Goal: Task Accomplishment & Management: Manage account settings

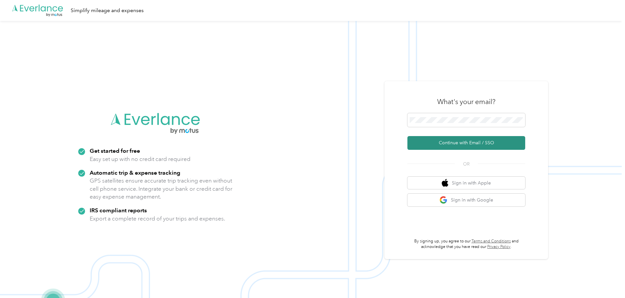
click at [467, 143] on button "Continue with Email / SSO" at bounding box center [466, 143] width 118 height 14
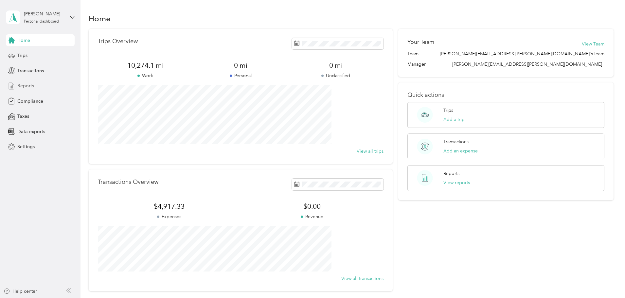
click at [24, 84] on span "Reports" at bounding box center [25, 85] width 17 height 7
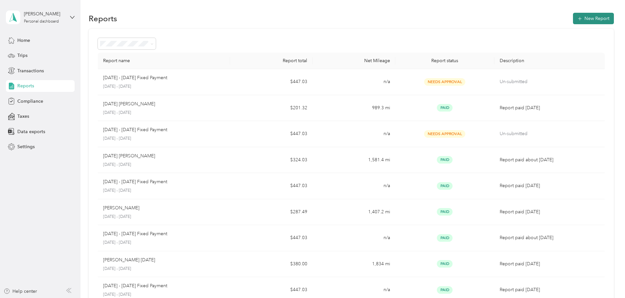
click at [573, 18] on button "New Report" at bounding box center [593, 18] width 41 height 11
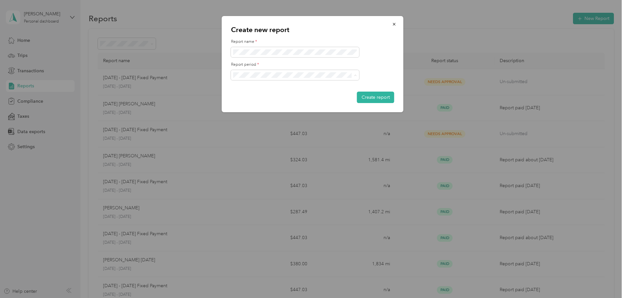
click at [261, 95] on span "[DATE] - [DATE]" at bounding box center [251, 98] width 33 height 6
click at [368, 97] on button "Create report" at bounding box center [375, 97] width 37 height 11
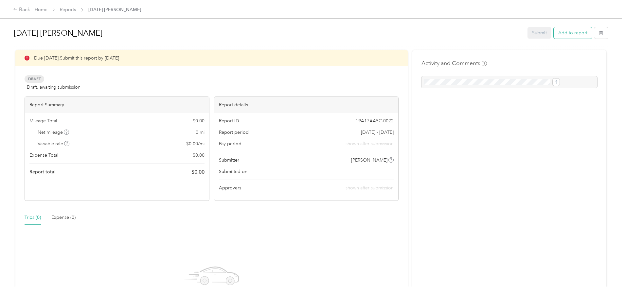
click at [553, 32] on button "Add to report" at bounding box center [572, 32] width 38 height 11
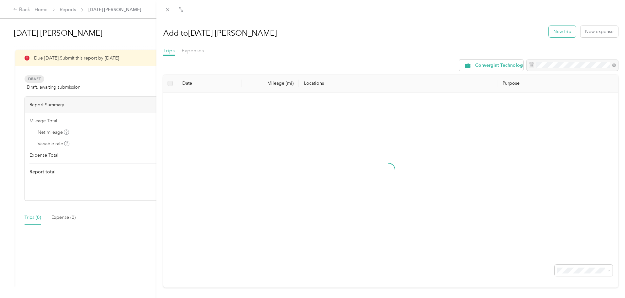
click at [555, 32] on button "New trip" at bounding box center [561, 31] width 27 height 11
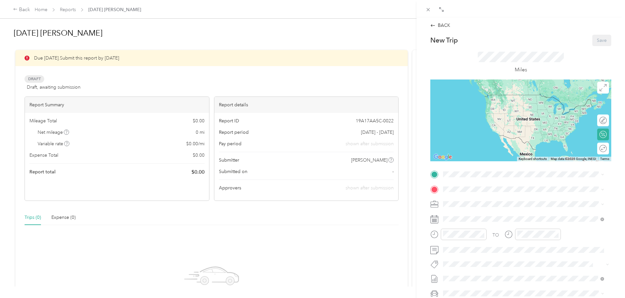
click at [463, 208] on div "Home Base [STREET_ADDRESS][PERSON_NAME][US_STATE]" at bounding box center [506, 204] width 102 height 14
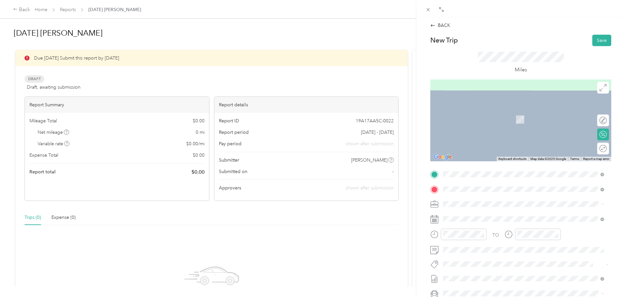
click at [476, 214] on span "[STREET_ADDRESS][US_STATE]" at bounding box center [487, 213] width 65 height 6
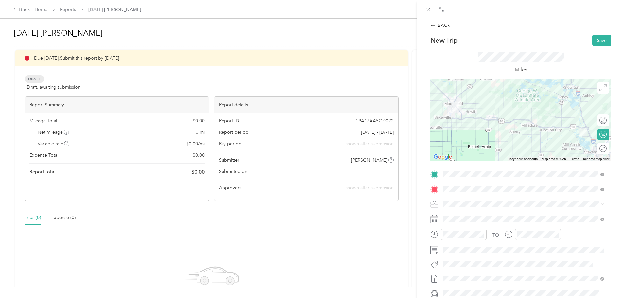
click at [487, 214] on span "[STREET_ADDRESS][US_STATE]" at bounding box center [487, 212] width 65 height 6
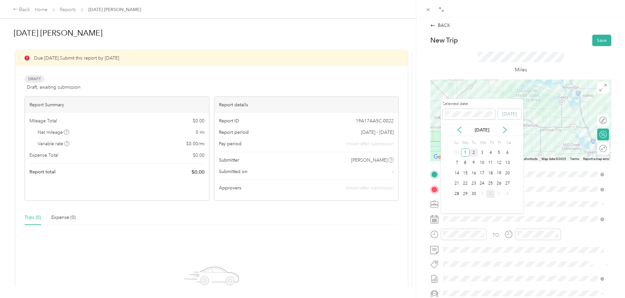
click at [475, 152] on div "2" at bounding box center [473, 152] width 9 height 8
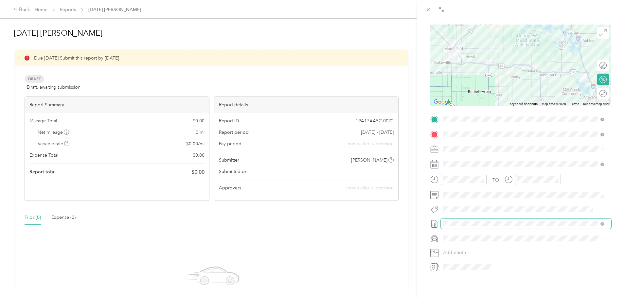
scroll to position [65, 0]
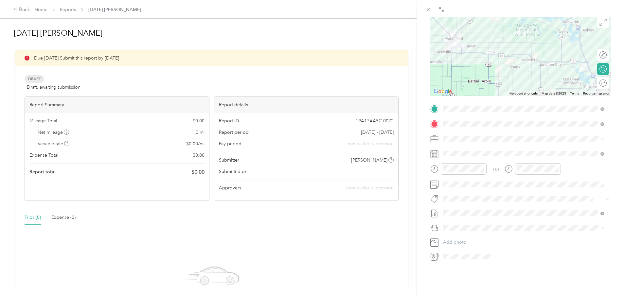
click at [462, 238] on span "Chevrolet Silverado 1500" at bounding box center [471, 240] width 53 height 6
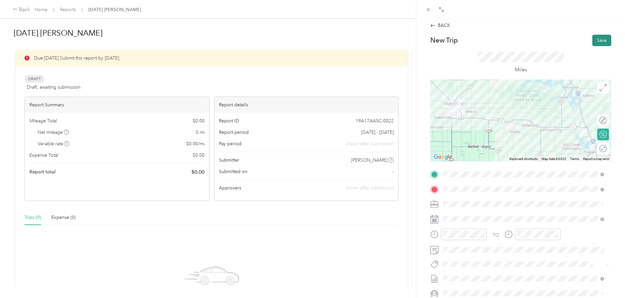
click at [597, 40] on button "Save" at bounding box center [601, 40] width 19 height 11
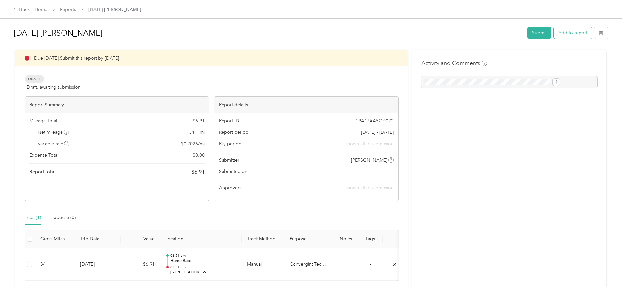
click at [553, 32] on button "Add to report" at bounding box center [572, 32] width 38 height 11
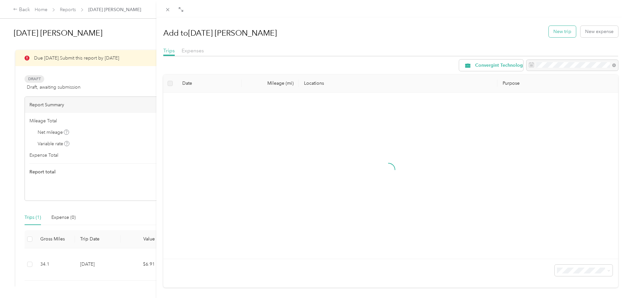
click at [553, 30] on button "New trip" at bounding box center [561, 31] width 27 height 11
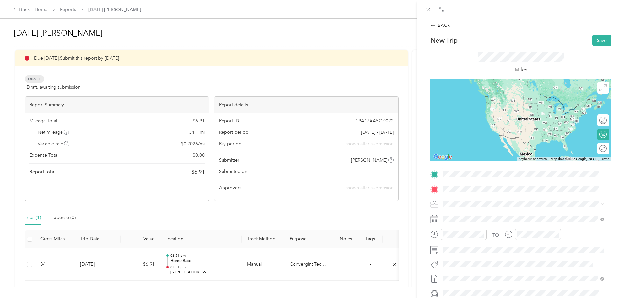
click at [465, 199] on span "[STREET_ADDRESS][US_STATE]" at bounding box center [487, 197] width 65 height 6
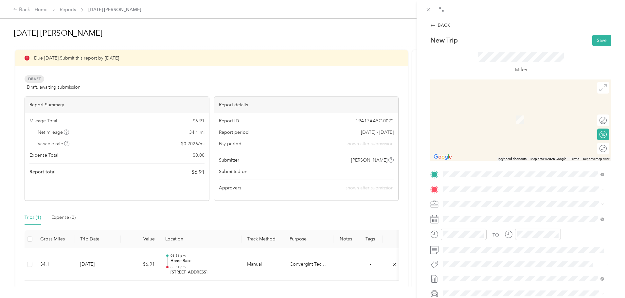
click at [463, 223] on span "[STREET_ADDRESS][PERSON_NAME][US_STATE]" at bounding box center [506, 223] width 102 height 6
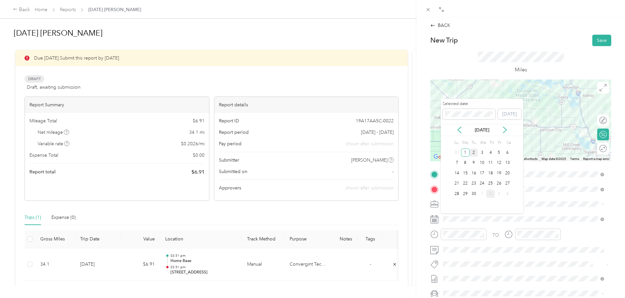
click at [475, 152] on div "2" at bounding box center [473, 152] width 9 height 8
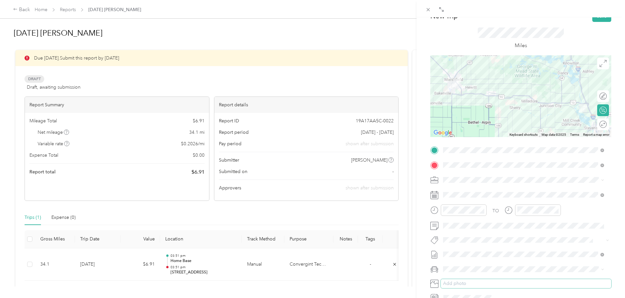
scroll to position [65, 0]
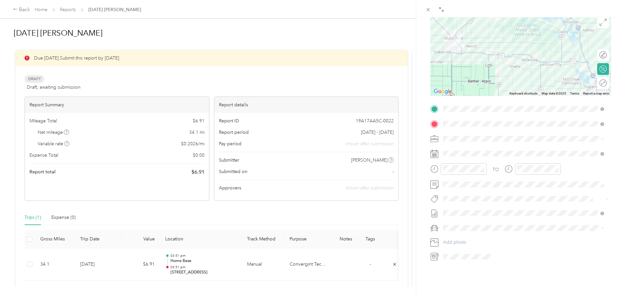
click at [462, 240] on span "Chevrolet Silverado 1500" at bounding box center [471, 240] width 53 height 6
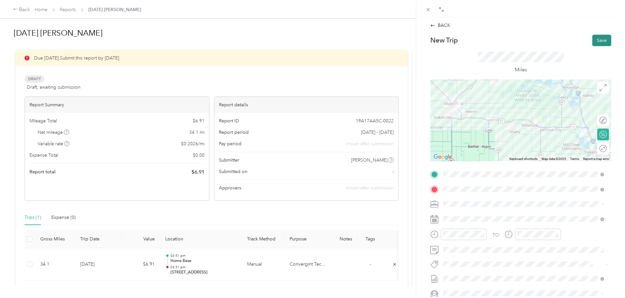
click at [597, 39] on button "Save" at bounding box center [601, 40] width 19 height 11
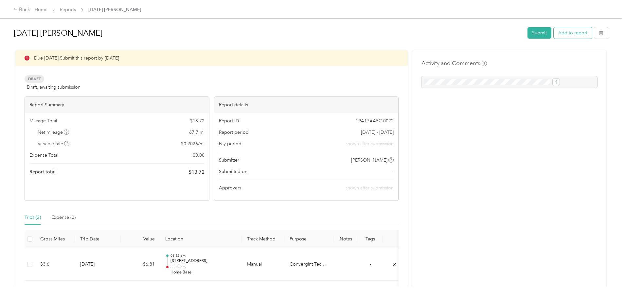
click at [553, 33] on button "Add to report" at bounding box center [572, 32] width 38 height 11
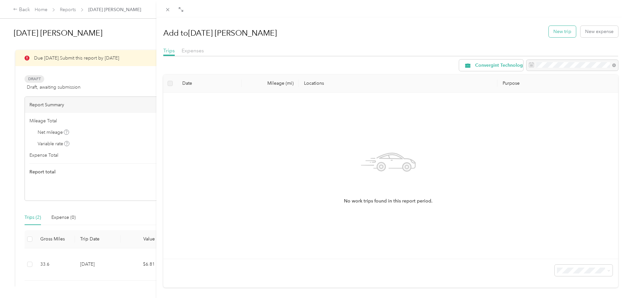
click at [560, 29] on button "New trip" at bounding box center [561, 31] width 27 height 11
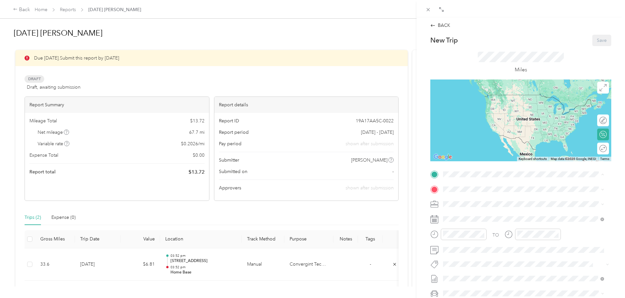
click at [469, 204] on div "Home Base [STREET_ADDRESS][PERSON_NAME][US_STATE]" at bounding box center [506, 204] width 102 height 14
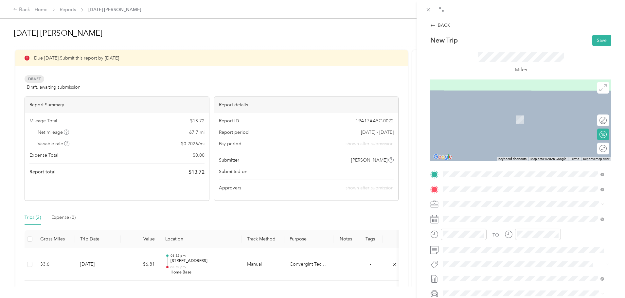
click at [468, 214] on span "[STREET_ADDRESS][US_STATE]" at bounding box center [487, 213] width 65 height 6
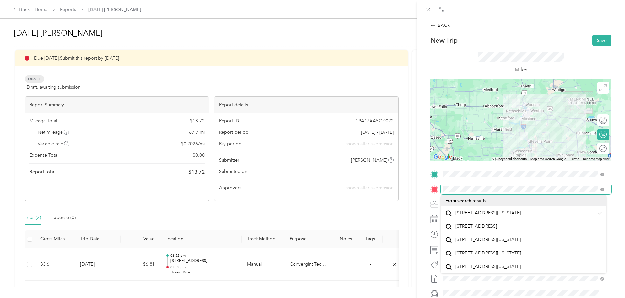
click at [581, 184] on span at bounding box center [525, 189] width 170 height 10
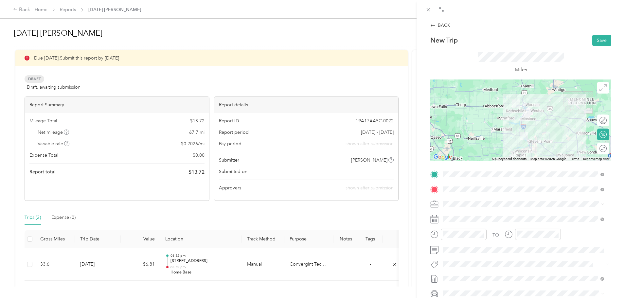
click at [466, 216] on span "[STREET_ADDRESS][US_STATE]" at bounding box center [487, 213] width 65 height 6
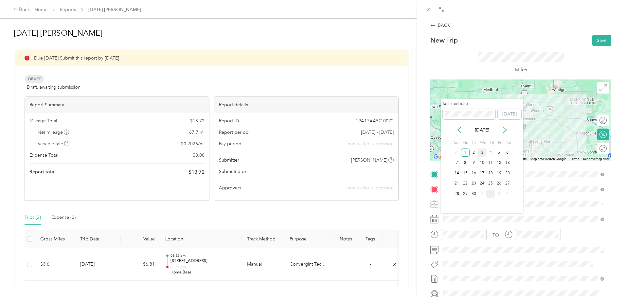
click at [482, 152] on div "3" at bounding box center [481, 152] width 9 height 8
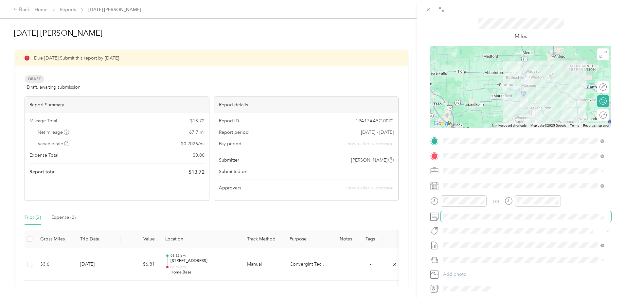
scroll to position [65, 0]
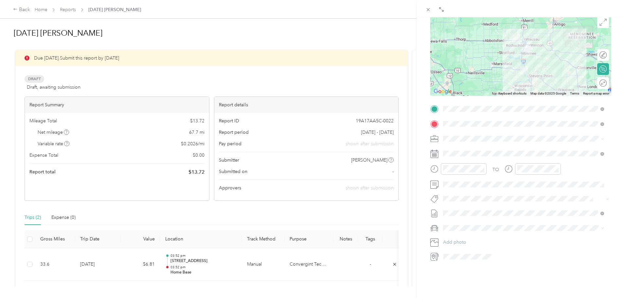
click at [468, 238] on span "Chevrolet Silverado 1500" at bounding box center [471, 238] width 53 height 6
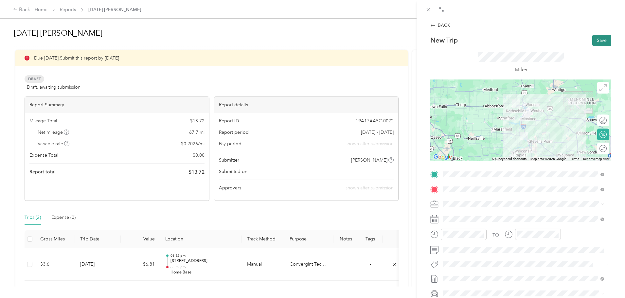
click at [596, 39] on button "Save" at bounding box center [601, 40] width 19 height 11
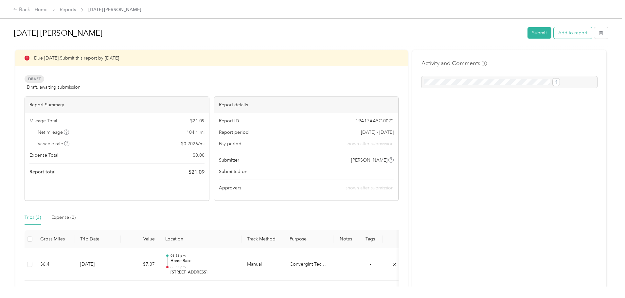
click at [553, 33] on button "Add to report" at bounding box center [572, 32] width 38 height 11
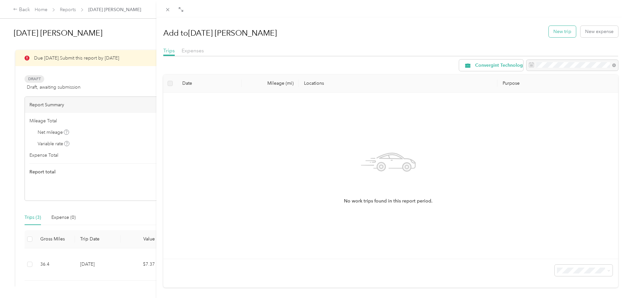
click at [554, 31] on button "New trip" at bounding box center [561, 31] width 27 height 11
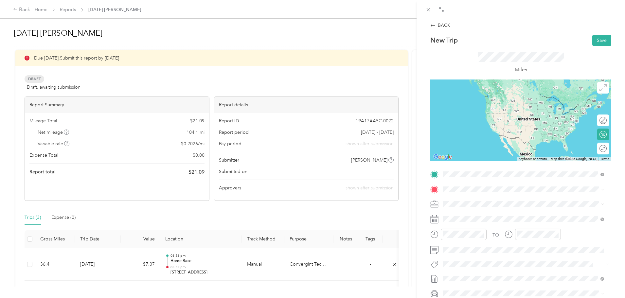
click at [467, 199] on span "[STREET_ADDRESS][US_STATE]" at bounding box center [487, 198] width 65 height 6
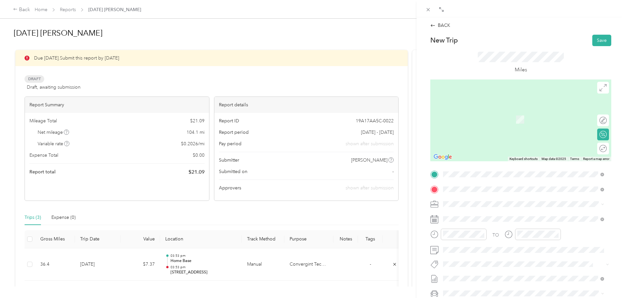
click at [465, 213] on span "[STREET_ADDRESS][PERSON_NAME][US_STATE]" at bounding box center [506, 213] width 102 height 6
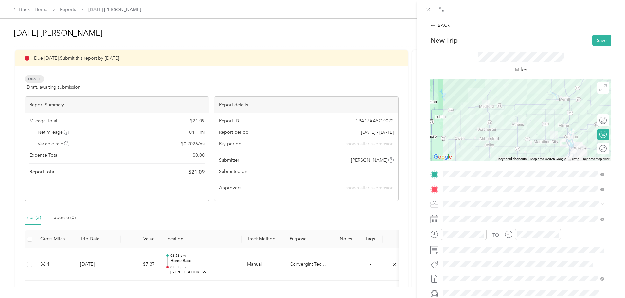
click at [466, 214] on span "[STREET_ADDRESS][PERSON_NAME][US_STATE]" at bounding box center [506, 213] width 102 height 6
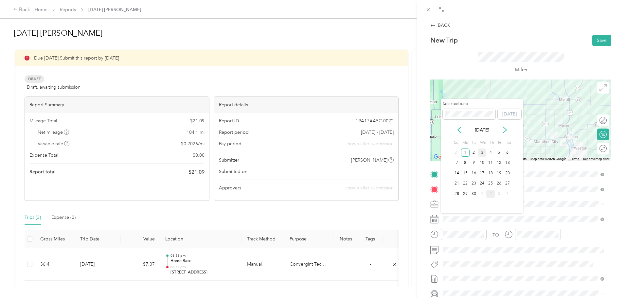
click at [482, 150] on div "3" at bounding box center [481, 152] width 9 height 8
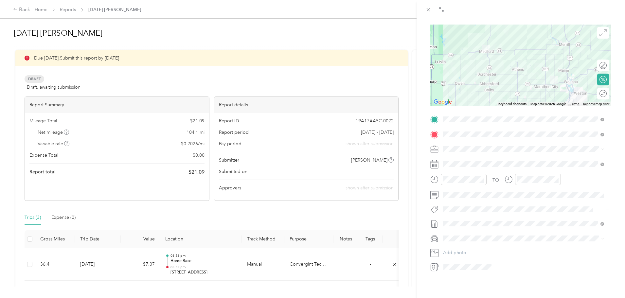
scroll to position [65, 0]
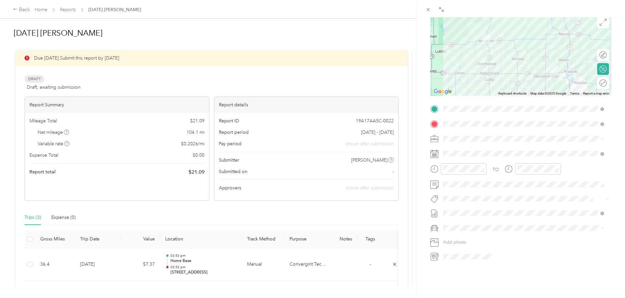
click at [471, 241] on li "Chevrolet Silverado 1500" at bounding box center [522, 239] width 165 height 11
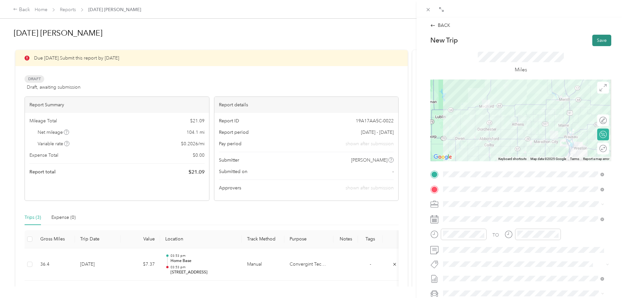
click at [595, 40] on button "Save" at bounding box center [601, 40] width 19 height 11
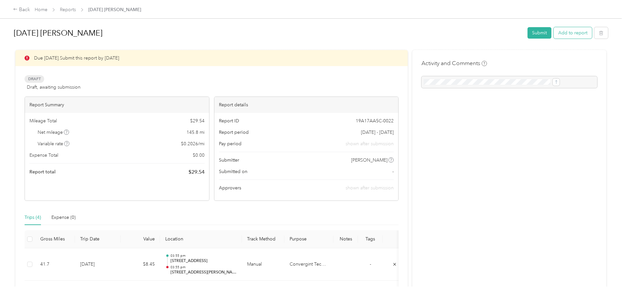
click at [553, 32] on button "Add to report" at bounding box center [572, 32] width 38 height 11
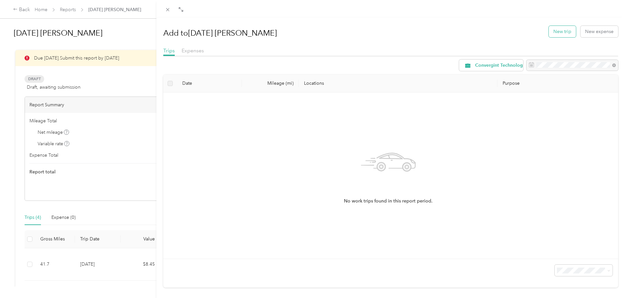
click at [552, 31] on button "New trip" at bounding box center [561, 31] width 27 height 11
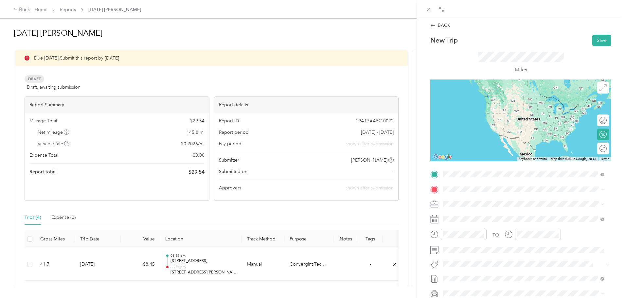
click at [460, 200] on span "[STREET_ADDRESS][PERSON_NAME][US_STATE]" at bounding box center [506, 198] width 102 height 6
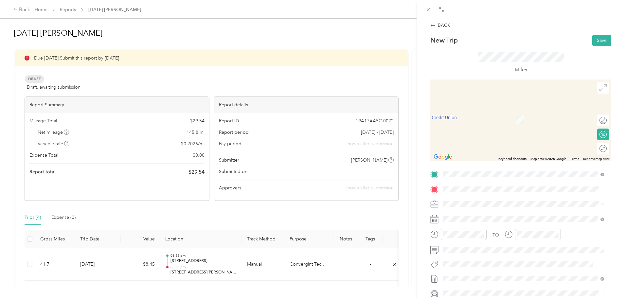
click at [466, 217] on div "Home Base [STREET_ADDRESS][PERSON_NAME][US_STATE]" at bounding box center [506, 218] width 102 height 14
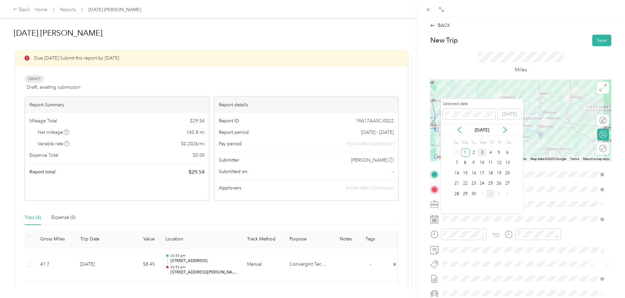
click at [482, 152] on div "3" at bounding box center [481, 152] width 9 height 8
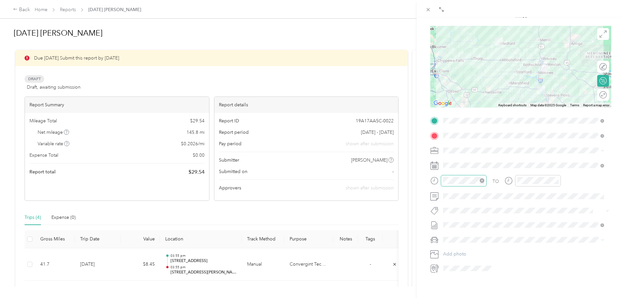
scroll to position [65, 0]
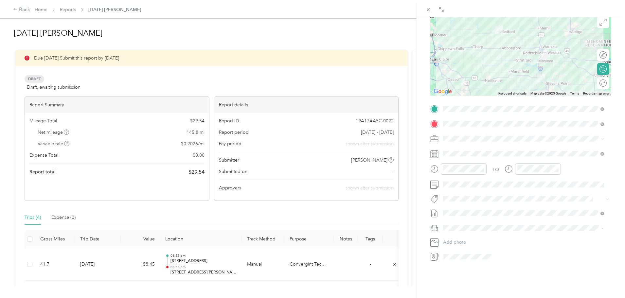
click at [466, 239] on span "Chevrolet Silverado 1500" at bounding box center [471, 238] width 53 height 6
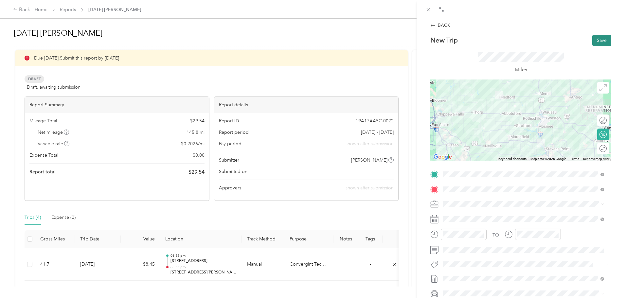
click at [596, 40] on button "Save" at bounding box center [601, 40] width 19 height 11
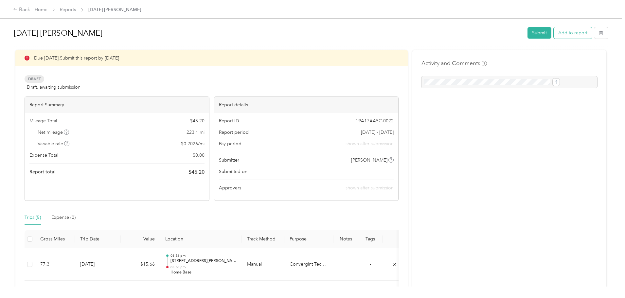
click at [553, 33] on button "Add to report" at bounding box center [572, 32] width 38 height 11
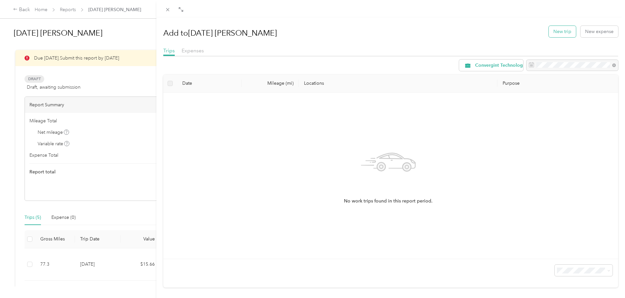
click at [550, 33] on button "New trip" at bounding box center [561, 31] width 27 height 11
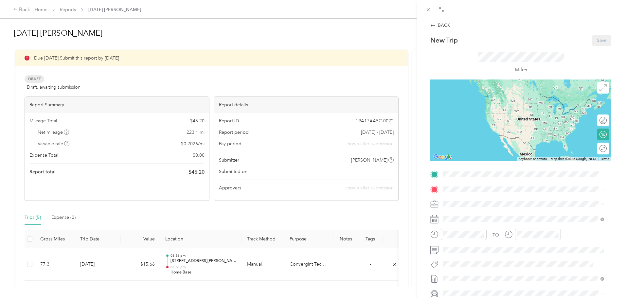
drag, startPoint x: 391, startPoint y: 113, endPoint x: 387, endPoint y: 125, distance: 12.2
click at [388, 126] on div "BACK New Trip Save This trip cannot be edited because it is either under review…" at bounding box center [312, 149] width 625 height 298
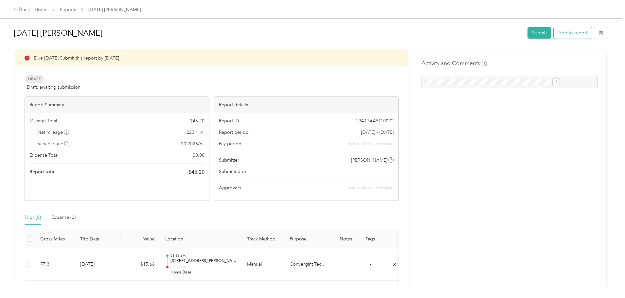
click at [553, 34] on button "Add to report" at bounding box center [572, 32] width 38 height 11
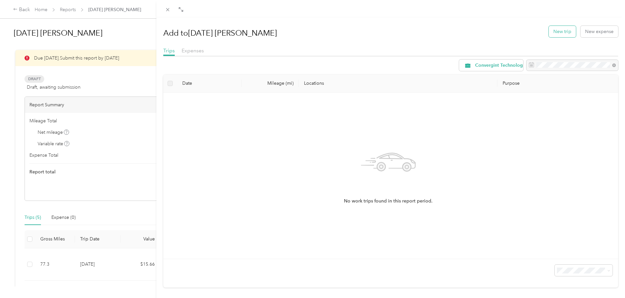
click at [555, 31] on button "New trip" at bounding box center [561, 31] width 27 height 11
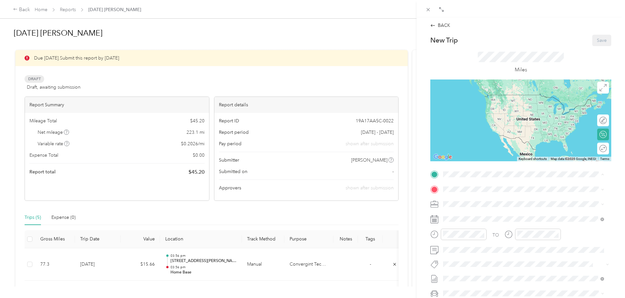
click at [465, 206] on span "[STREET_ADDRESS][PERSON_NAME][US_STATE]" at bounding box center [506, 208] width 102 height 6
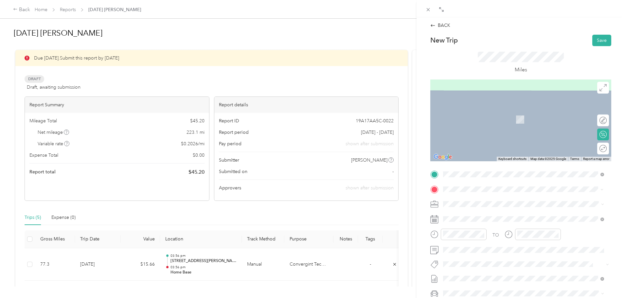
click at [474, 229] on span "[STREET_ADDRESS][US_STATE]" at bounding box center [487, 226] width 65 height 6
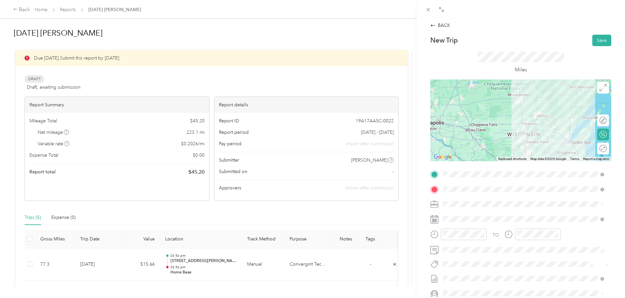
click at [467, 228] on span "[STREET_ADDRESS][US_STATE]" at bounding box center [487, 225] width 65 height 6
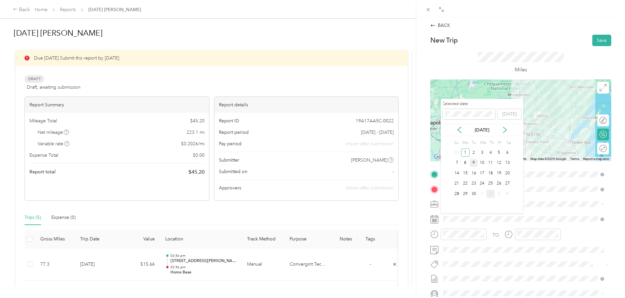
click at [474, 163] on div "9" at bounding box center [473, 163] width 9 height 8
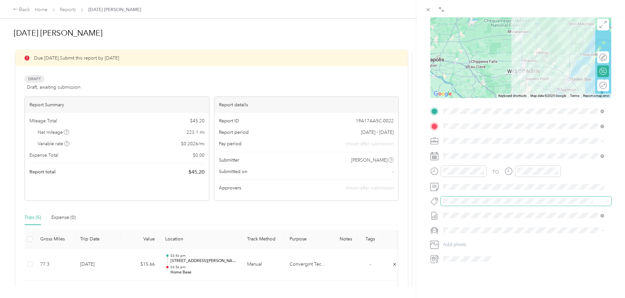
scroll to position [81, 0]
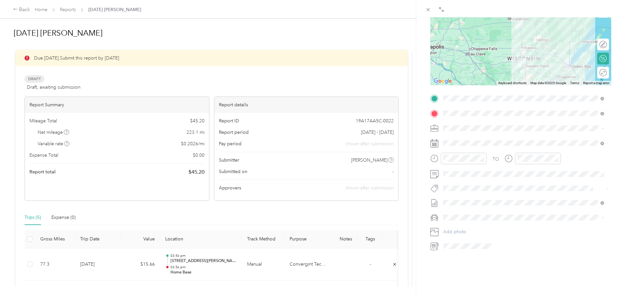
click at [466, 223] on span "Chevrolet Silverado 1500" at bounding box center [471, 224] width 53 height 6
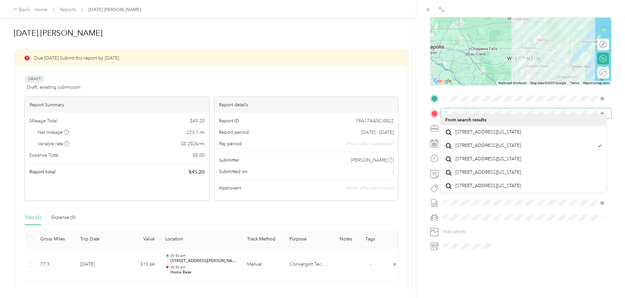
click at [591, 103] on div "TO Add photo" at bounding box center [520, 172] width 181 height 158
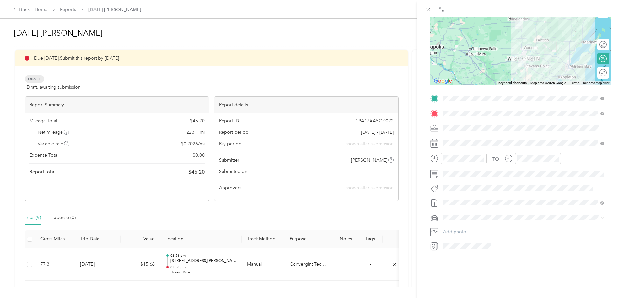
click at [467, 148] on span "[STREET_ADDRESS][US_STATE]" at bounding box center [487, 146] width 65 height 6
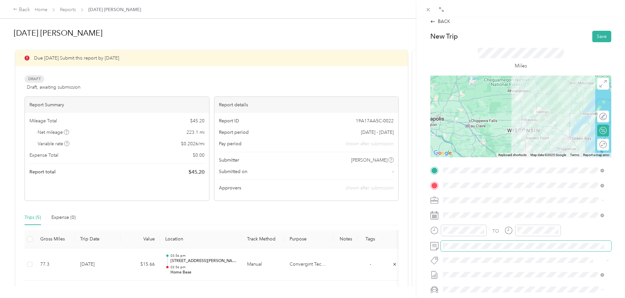
scroll to position [0, 0]
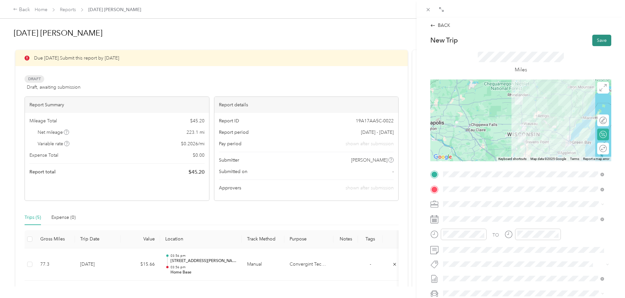
click at [596, 39] on button "Save" at bounding box center [601, 40] width 19 height 11
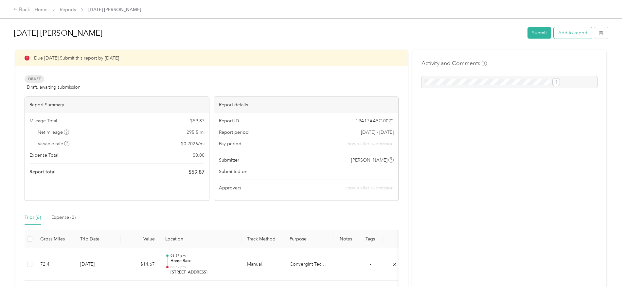
click at [553, 33] on button "Add to report" at bounding box center [572, 32] width 38 height 11
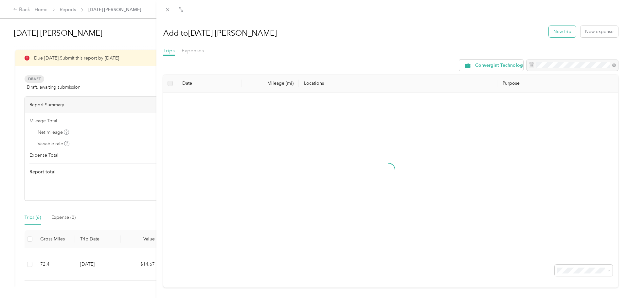
click at [551, 32] on button "New trip" at bounding box center [561, 31] width 27 height 11
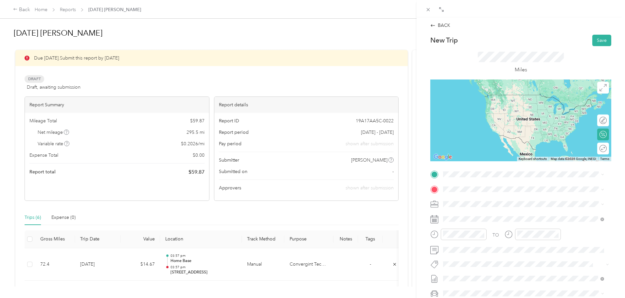
click at [470, 198] on span "[STREET_ADDRESS][US_STATE]" at bounding box center [487, 195] width 65 height 6
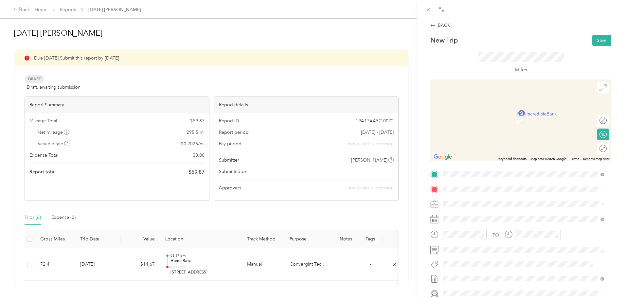
click at [470, 218] on div "Home Base [STREET_ADDRESS][PERSON_NAME][US_STATE]" at bounding box center [506, 219] width 102 height 14
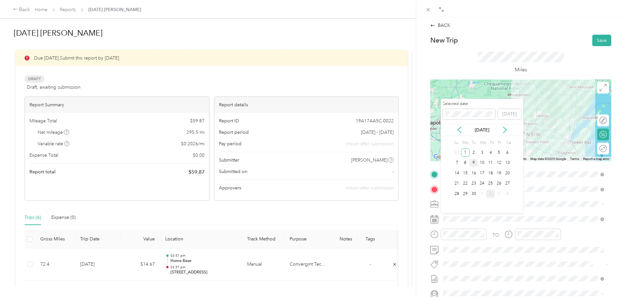
click at [474, 162] on div "9" at bounding box center [473, 163] width 9 height 8
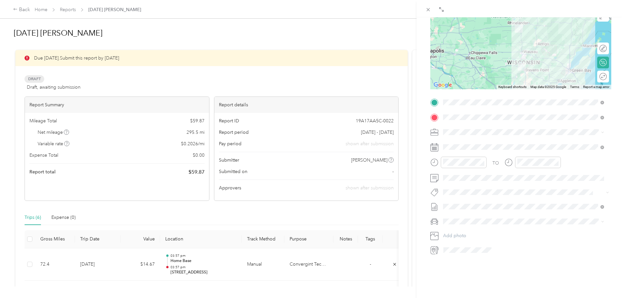
scroll to position [81, 0]
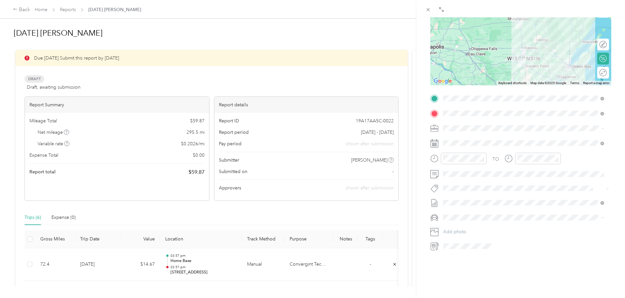
click at [460, 224] on span "Chevrolet Silverado 1500" at bounding box center [471, 224] width 53 height 6
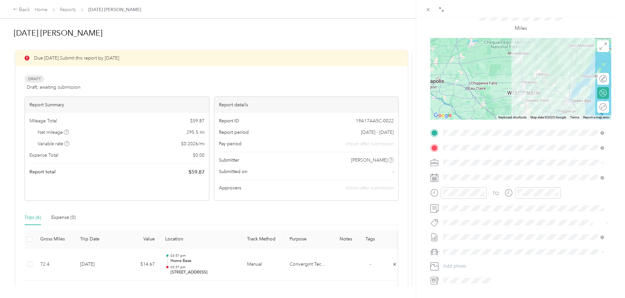
scroll to position [0, 0]
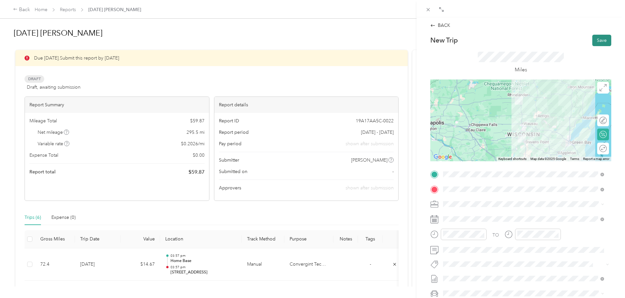
click at [597, 40] on button "Save" at bounding box center [601, 40] width 19 height 11
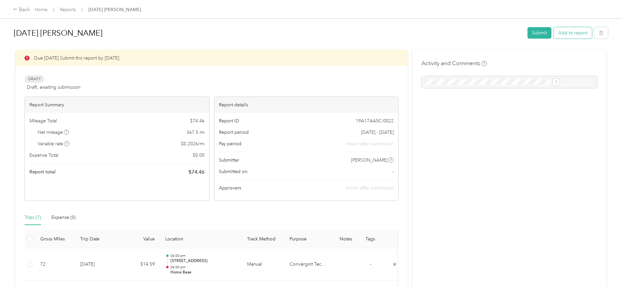
click at [553, 33] on button "Add to report" at bounding box center [572, 32] width 38 height 11
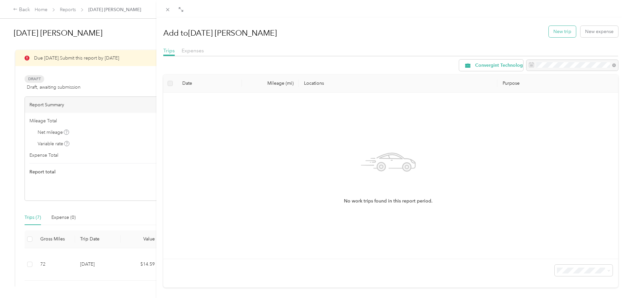
click at [558, 31] on button "New trip" at bounding box center [561, 31] width 27 height 11
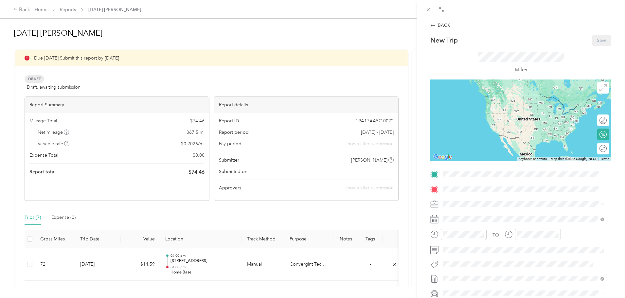
click at [465, 206] on span "[STREET_ADDRESS][PERSON_NAME][US_STATE]" at bounding box center [506, 207] width 102 height 6
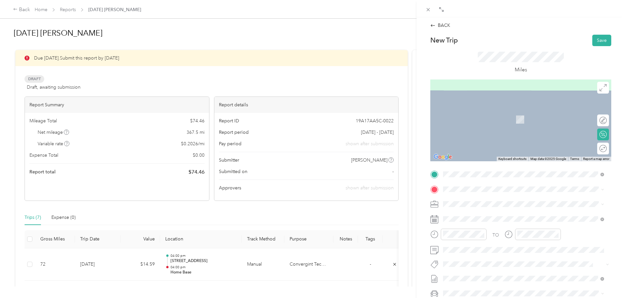
click at [469, 214] on span "[STREET_ADDRESS][US_STATE][US_STATE]" at bounding box center [499, 211] width 89 height 6
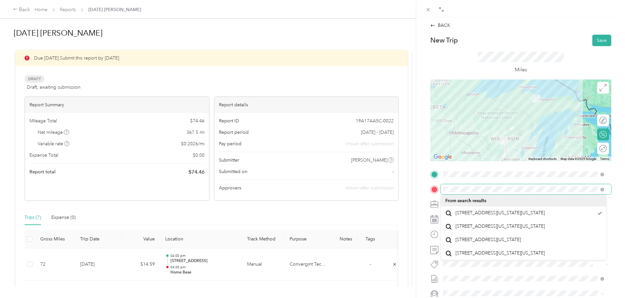
click at [599, 181] on div "TO Add photo" at bounding box center [520, 248] width 181 height 158
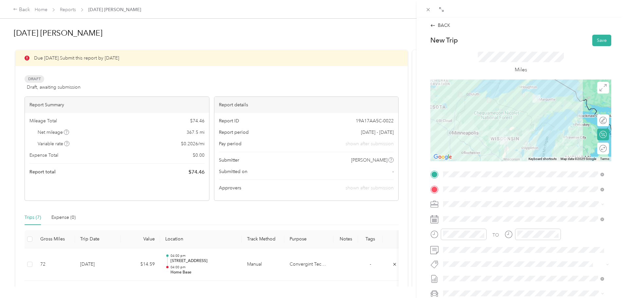
click at [474, 215] on span "[STREET_ADDRESS][US_STATE][US_STATE]" at bounding box center [499, 213] width 89 height 6
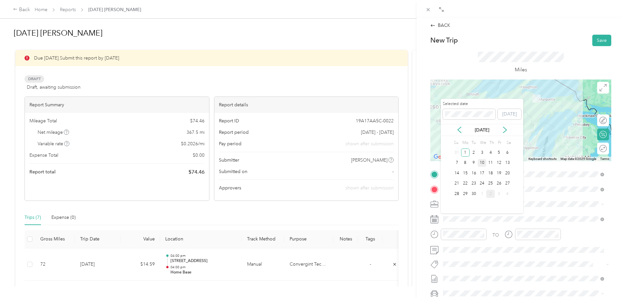
click at [481, 163] on div "10" at bounding box center [481, 163] width 9 height 8
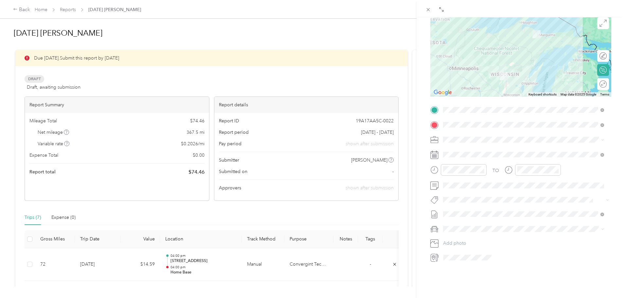
scroll to position [65, 0]
click at [469, 238] on span "Chevrolet Silverado 1500" at bounding box center [471, 240] width 53 height 6
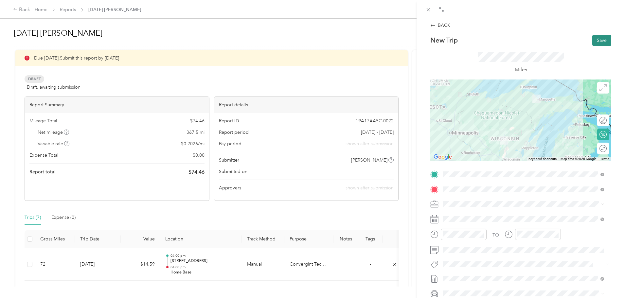
click at [595, 40] on button "Save" at bounding box center [601, 40] width 19 height 11
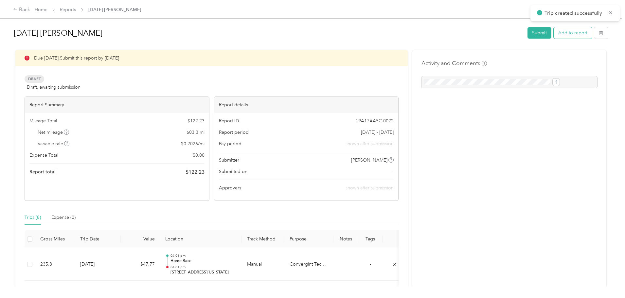
click at [553, 33] on button "Add to report" at bounding box center [572, 32] width 38 height 11
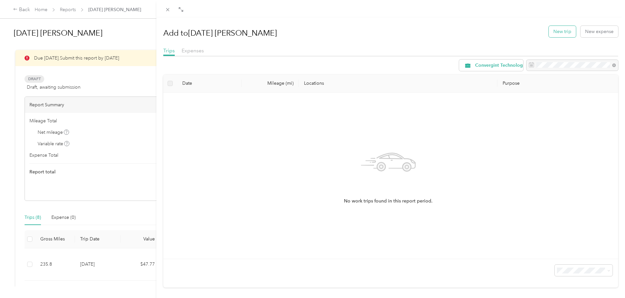
click at [552, 32] on button "New trip" at bounding box center [561, 31] width 27 height 11
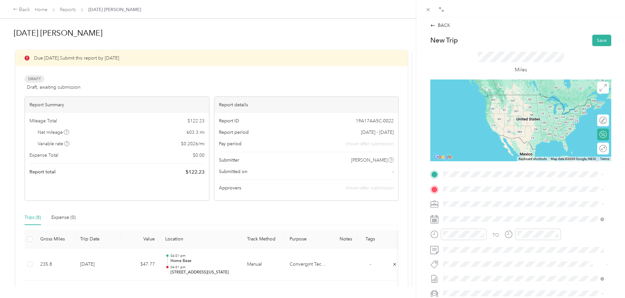
click at [467, 199] on span "[STREET_ADDRESS][US_STATE][US_STATE]" at bounding box center [499, 198] width 89 height 6
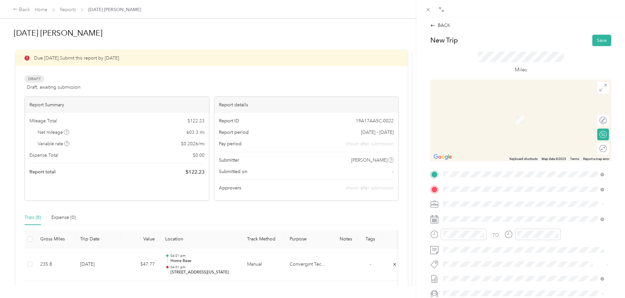
click at [464, 216] on span "[STREET_ADDRESS][US_STATE]" at bounding box center [487, 213] width 65 height 6
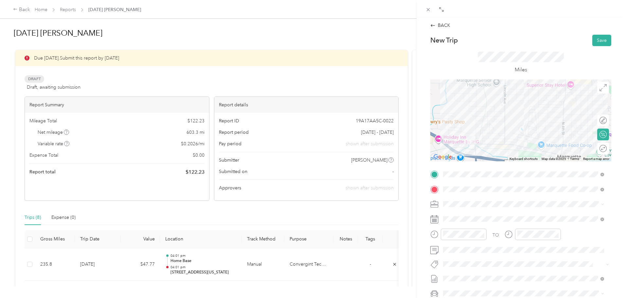
click at [486, 215] on span "[STREET_ADDRESS][US_STATE]" at bounding box center [487, 213] width 65 height 6
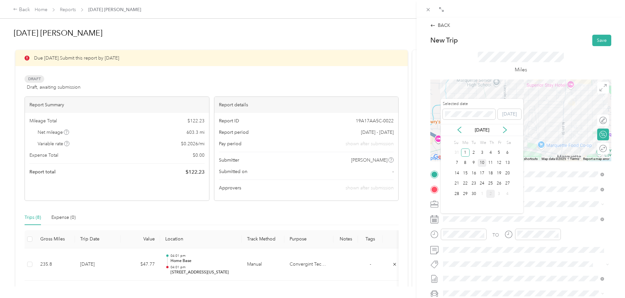
click at [483, 163] on div "10" at bounding box center [481, 163] width 9 height 8
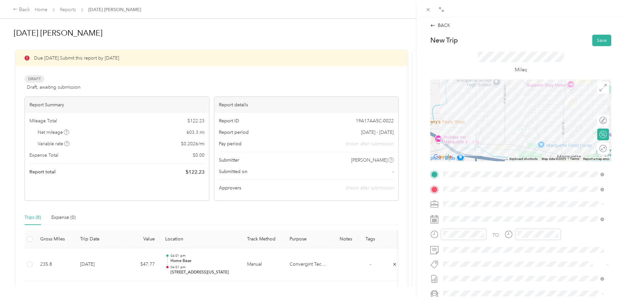
scroll to position [65, 0]
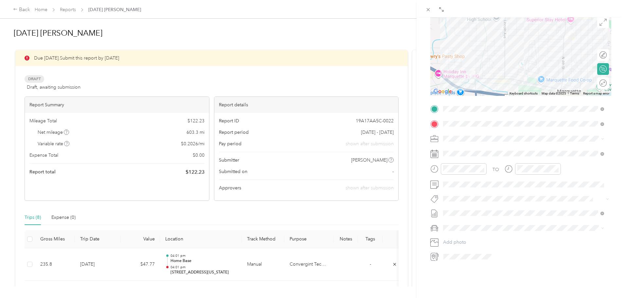
click at [468, 237] on span "Chevrolet Silverado 1500" at bounding box center [471, 239] width 53 height 6
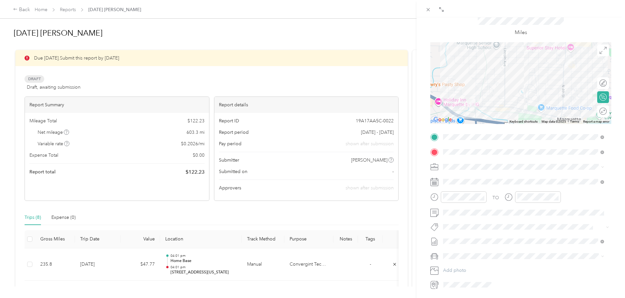
scroll to position [0, 0]
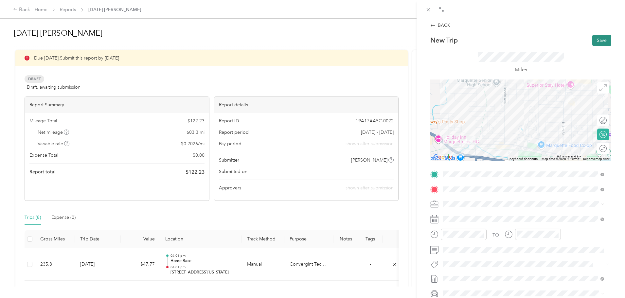
click at [595, 41] on button "Save" at bounding box center [601, 40] width 19 height 11
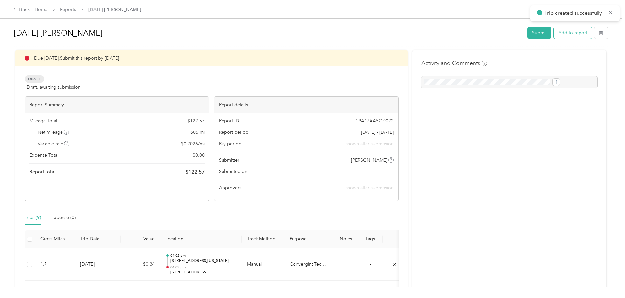
click at [553, 31] on button "Add to report" at bounding box center [572, 32] width 38 height 11
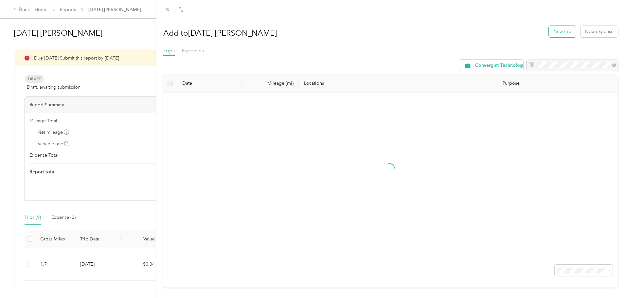
click at [553, 31] on button "New trip" at bounding box center [561, 31] width 27 height 11
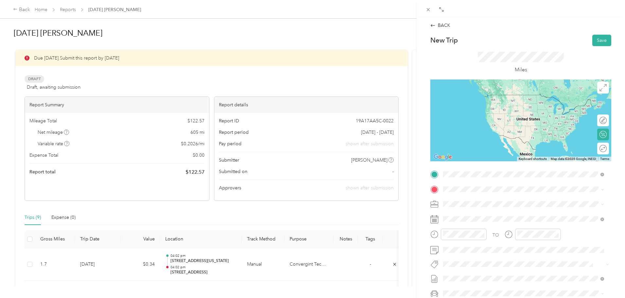
click at [462, 200] on span "[STREET_ADDRESS][US_STATE]" at bounding box center [487, 198] width 65 height 6
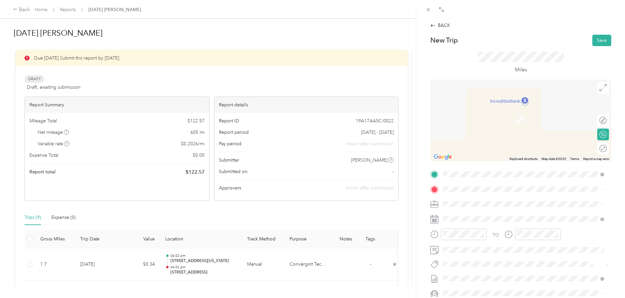
click at [474, 217] on div "Home Base [STREET_ADDRESS][PERSON_NAME][US_STATE]" at bounding box center [506, 219] width 102 height 14
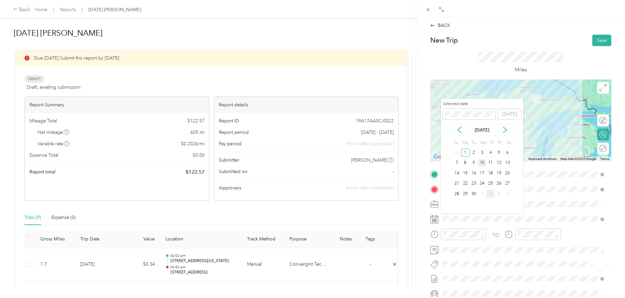
click at [482, 163] on div "10" at bounding box center [481, 163] width 9 height 8
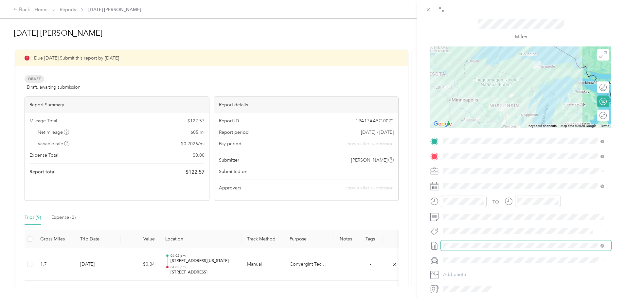
scroll to position [81, 0]
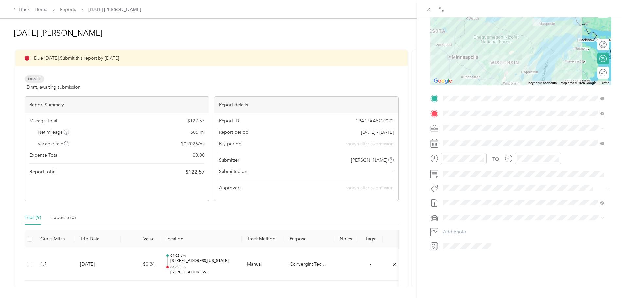
click at [462, 222] on span "Chevrolet Silverado 1500" at bounding box center [471, 224] width 53 height 6
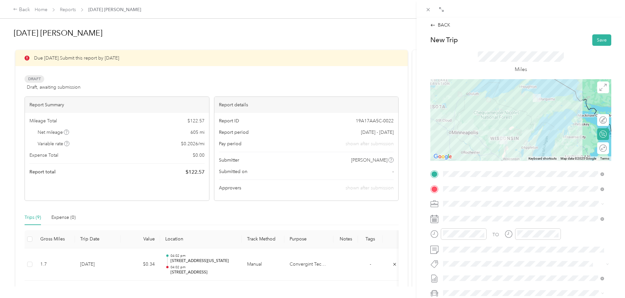
scroll to position [0, 0]
click at [596, 40] on button "Save" at bounding box center [601, 40] width 19 height 11
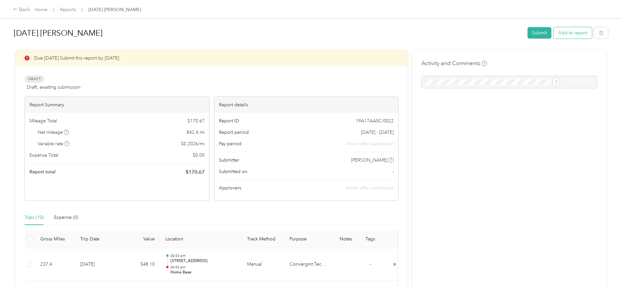
click at [553, 33] on button "Add to report" at bounding box center [572, 32] width 38 height 11
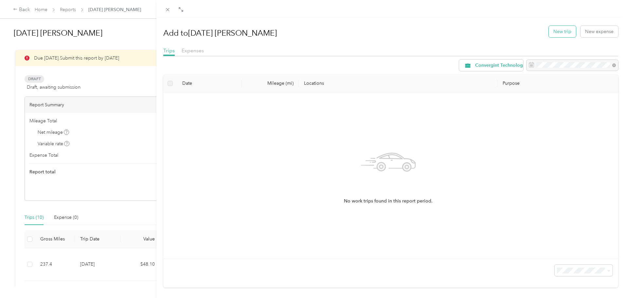
click at [554, 31] on button "New trip" at bounding box center [561, 31] width 27 height 11
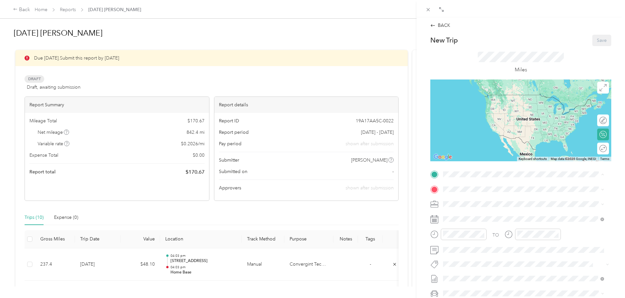
click at [468, 203] on div "Home Base [STREET_ADDRESS][PERSON_NAME][US_STATE]" at bounding box center [506, 204] width 102 height 14
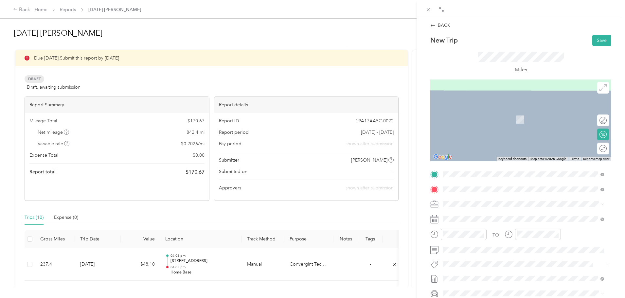
click at [475, 216] on span "[STREET_ADDRESS][US_STATE]" at bounding box center [487, 213] width 65 height 6
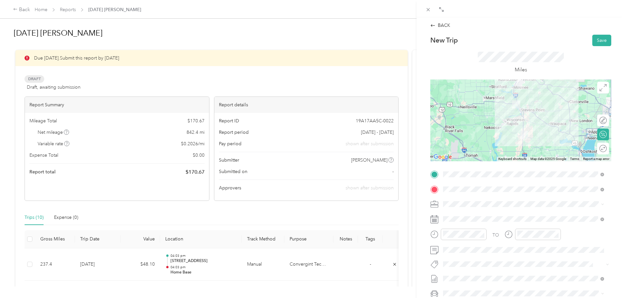
click at [487, 216] on span "[STREET_ADDRESS][US_STATE]" at bounding box center [487, 213] width 65 height 6
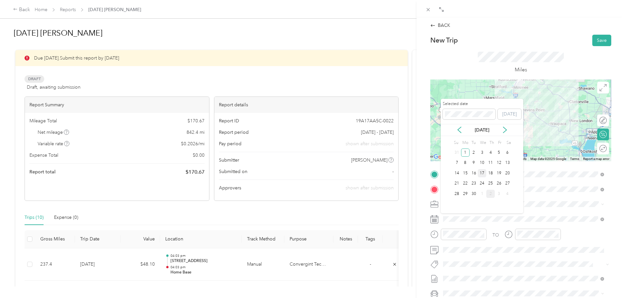
click at [482, 173] on div "17" at bounding box center [481, 173] width 9 height 8
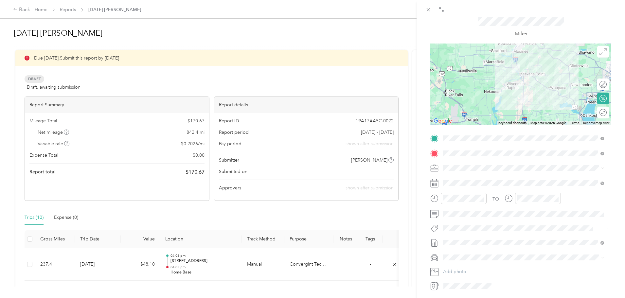
scroll to position [81, 0]
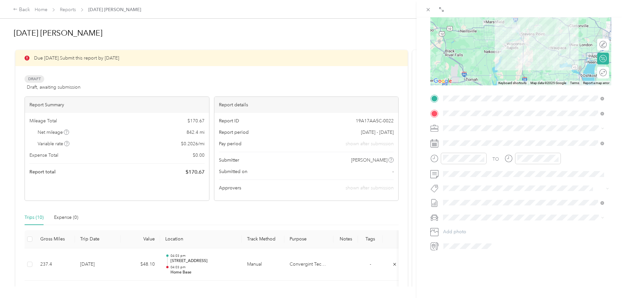
click at [463, 222] on span "Chevrolet Silverado 1500" at bounding box center [471, 224] width 53 height 6
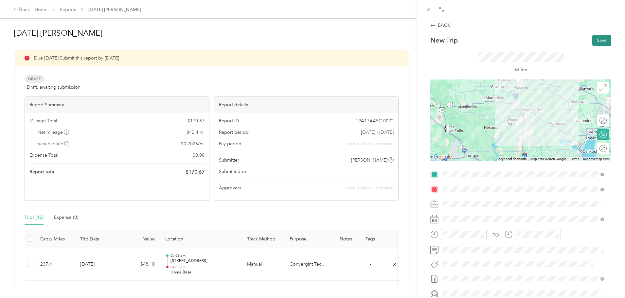
click at [594, 40] on button "Save" at bounding box center [601, 40] width 19 height 11
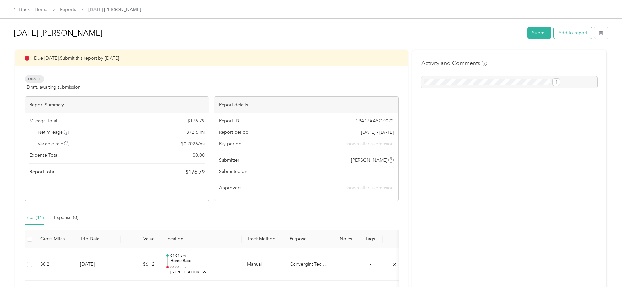
click at [553, 31] on button "Add to report" at bounding box center [572, 32] width 38 height 11
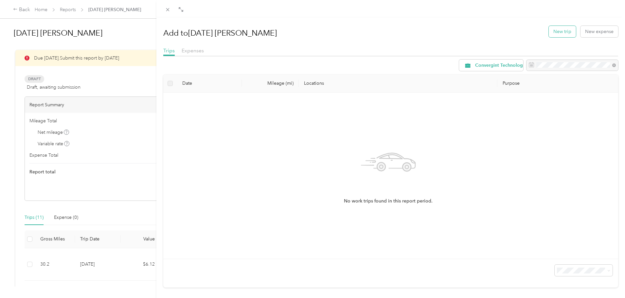
click at [555, 30] on button "New trip" at bounding box center [561, 31] width 27 height 11
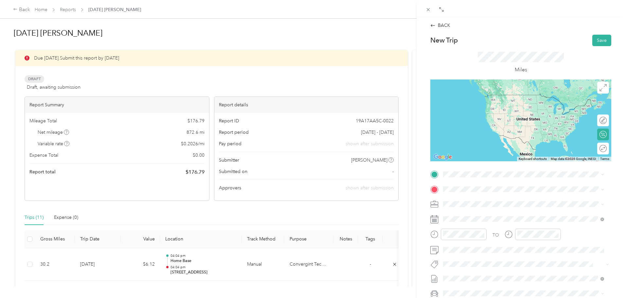
click at [465, 198] on span "[STREET_ADDRESS][US_STATE]" at bounding box center [487, 196] width 65 height 6
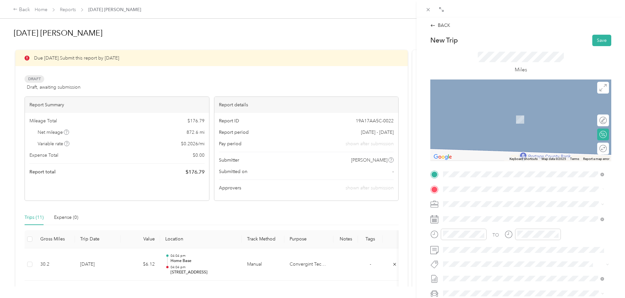
click at [472, 216] on span "[STREET_ADDRESS][PERSON_NAME][US_STATE]" at bounding box center [506, 213] width 102 height 6
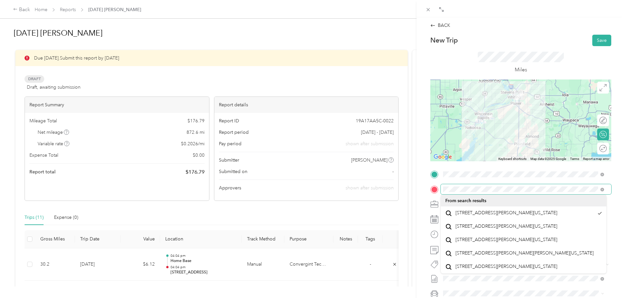
click at [601, 184] on span at bounding box center [525, 189] width 170 height 10
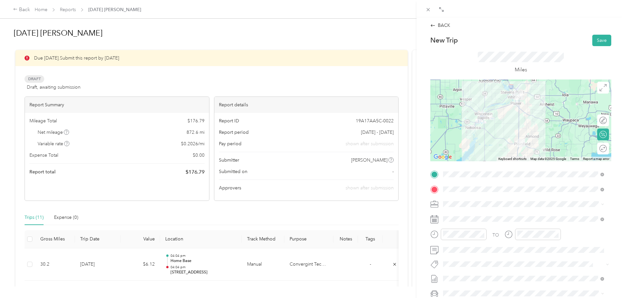
click at [476, 214] on span "[STREET_ADDRESS][PERSON_NAME][US_STATE]" at bounding box center [506, 211] width 102 height 6
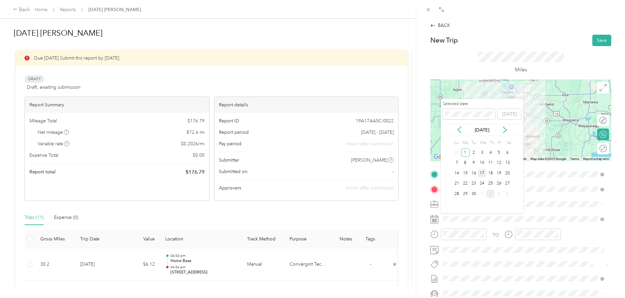
click at [481, 173] on div "17" at bounding box center [481, 173] width 9 height 8
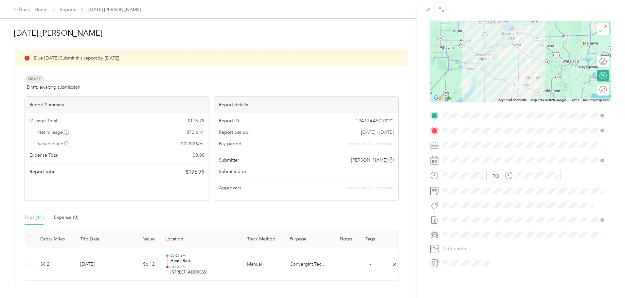
scroll to position [65, 0]
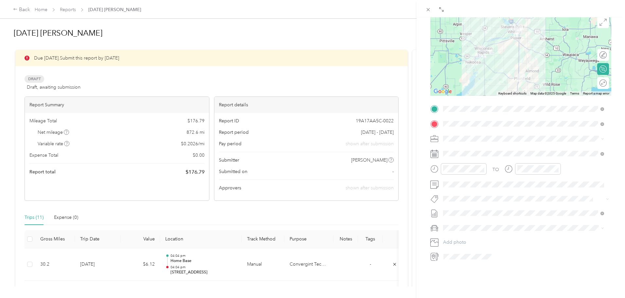
click at [467, 237] on span "Chevrolet Silverado 1500" at bounding box center [471, 240] width 53 height 6
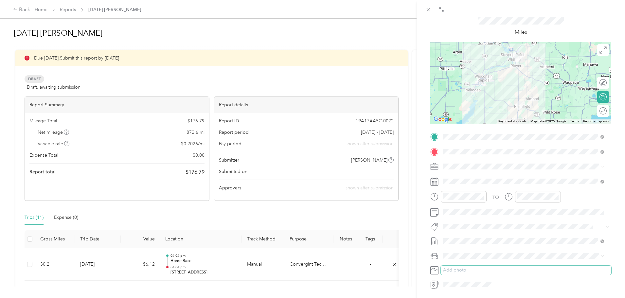
scroll to position [0, 0]
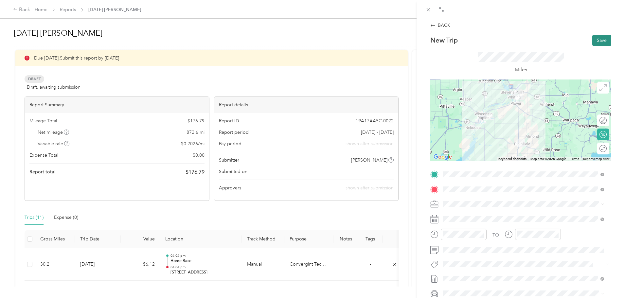
click at [596, 40] on button "Save" at bounding box center [601, 40] width 19 height 11
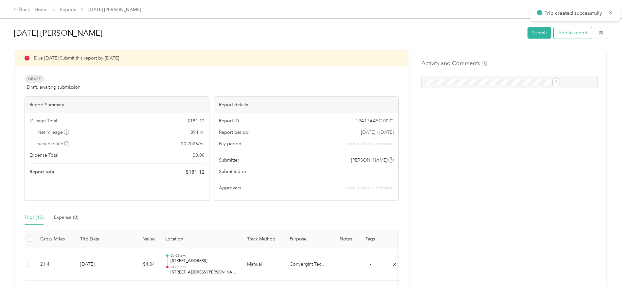
click at [553, 35] on button "Add to report" at bounding box center [572, 32] width 38 height 11
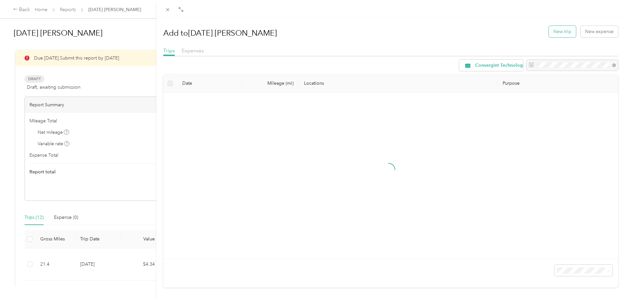
click at [551, 31] on button "New trip" at bounding box center [561, 31] width 27 height 11
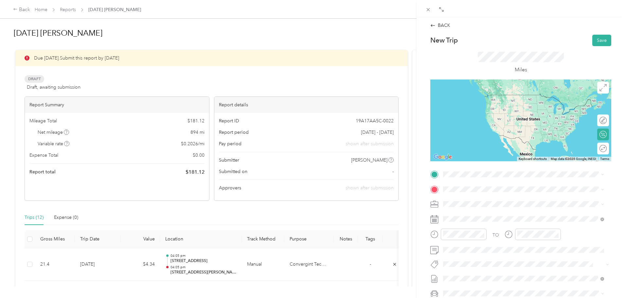
click at [470, 198] on span "[STREET_ADDRESS][PERSON_NAME][US_STATE]" at bounding box center [506, 198] width 102 height 6
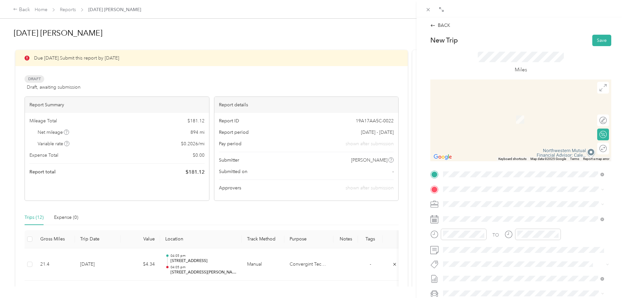
click at [472, 217] on div "Home Base [STREET_ADDRESS][PERSON_NAME][US_STATE]" at bounding box center [506, 219] width 102 height 14
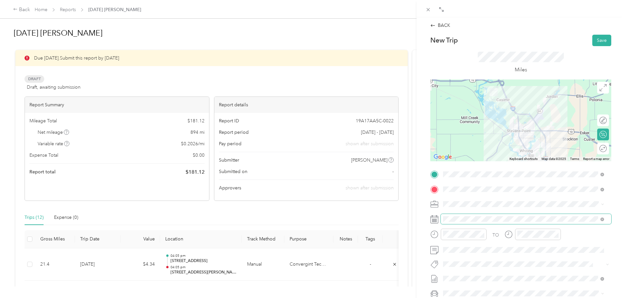
click at [461, 215] on span at bounding box center [525, 219] width 170 height 10
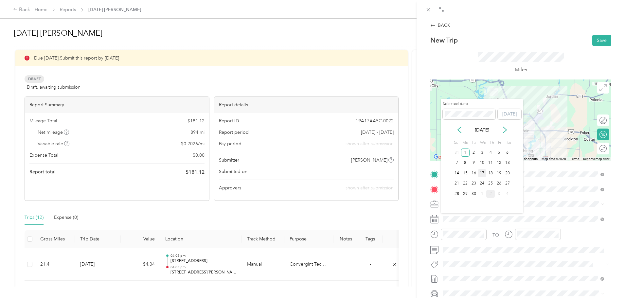
click at [482, 174] on div "17" at bounding box center [481, 173] width 9 height 8
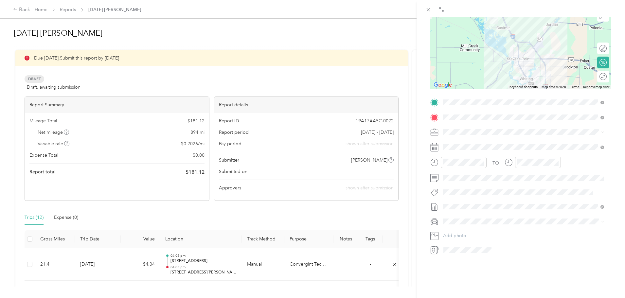
scroll to position [81, 0]
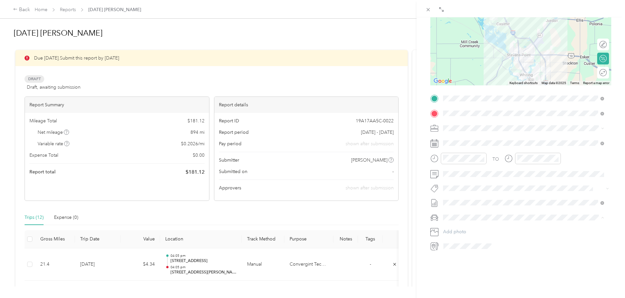
click at [474, 223] on span "Chevrolet Silverado 1500" at bounding box center [471, 224] width 53 height 6
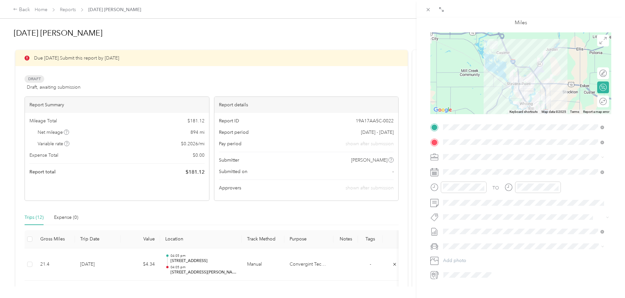
scroll to position [0, 0]
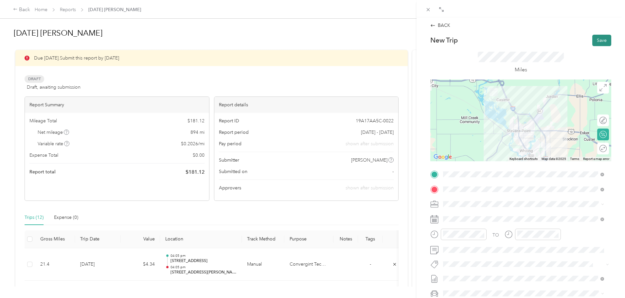
click at [596, 41] on button "Save" at bounding box center [601, 40] width 19 height 11
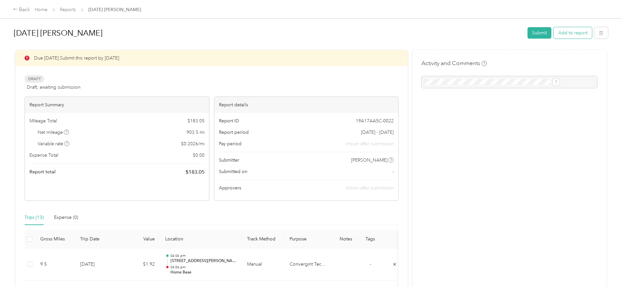
click at [553, 33] on button "Add to report" at bounding box center [572, 32] width 38 height 11
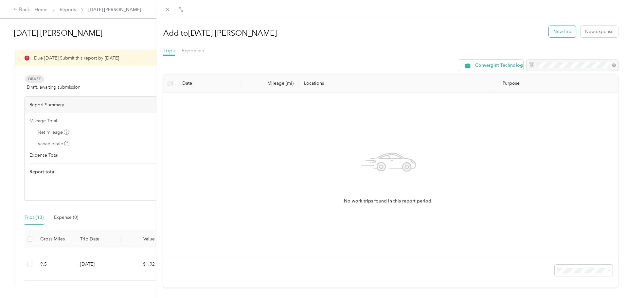
click at [555, 31] on button "New trip" at bounding box center [561, 31] width 27 height 11
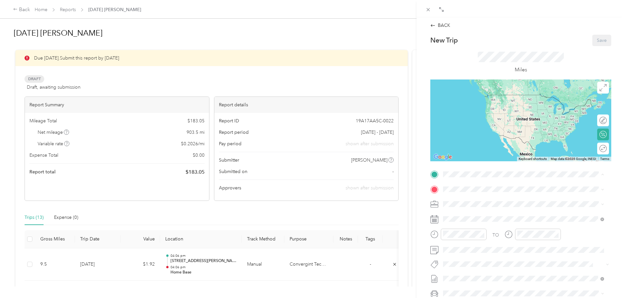
click at [468, 210] on span "[STREET_ADDRESS][PERSON_NAME][US_STATE]" at bounding box center [506, 208] width 102 height 6
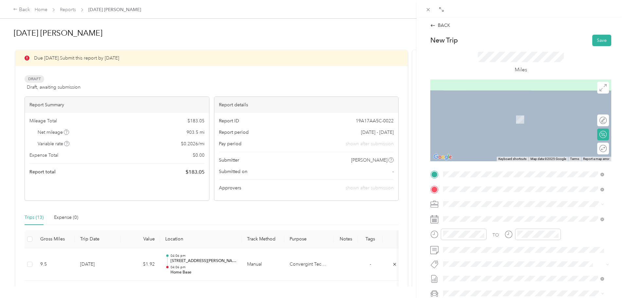
click at [467, 215] on span "[STREET_ADDRESS][US_STATE]" at bounding box center [487, 213] width 65 height 6
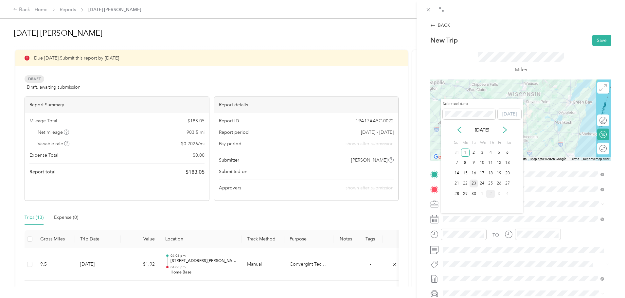
click at [473, 183] on div "23" at bounding box center [473, 184] width 9 height 8
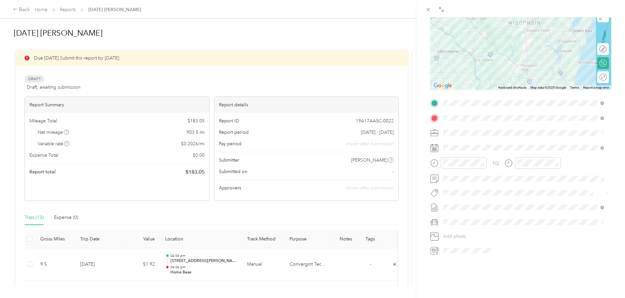
scroll to position [81, 0]
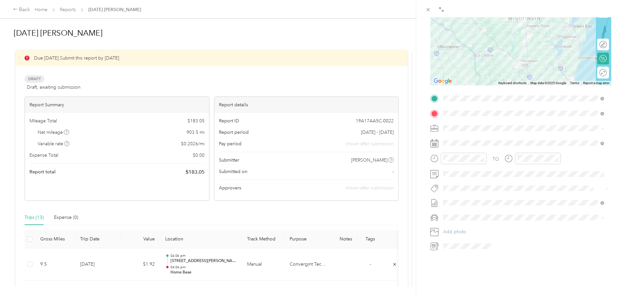
click at [460, 225] on div "Chevrolet Silverado 1500" at bounding box center [523, 224] width 156 height 7
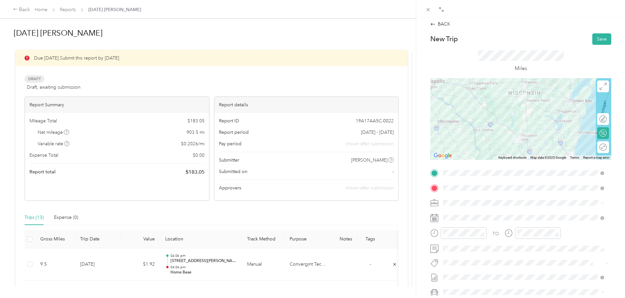
scroll to position [0, 0]
click at [596, 39] on button "Save" at bounding box center [601, 40] width 19 height 11
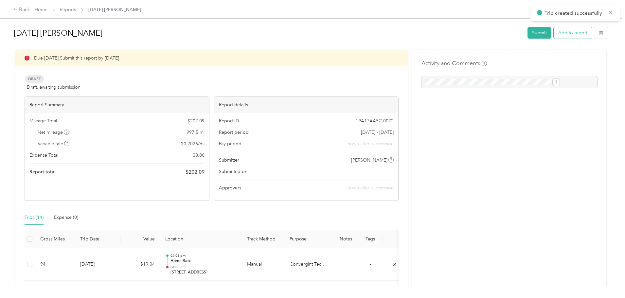
click at [553, 31] on button "Add to report" at bounding box center [572, 32] width 38 height 11
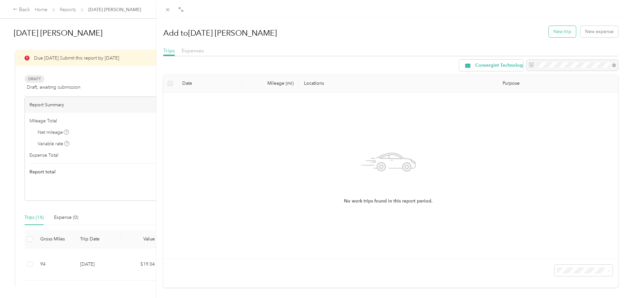
click at [560, 32] on button "New trip" at bounding box center [561, 31] width 27 height 11
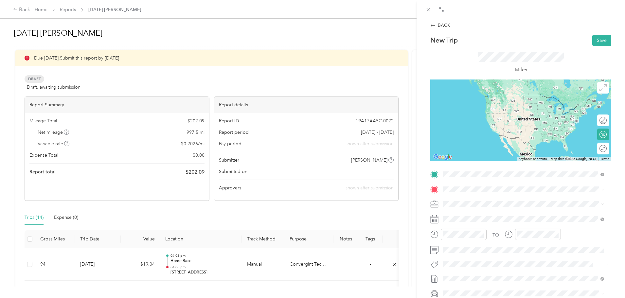
click at [466, 199] on span "[STREET_ADDRESS][US_STATE]" at bounding box center [487, 198] width 65 height 6
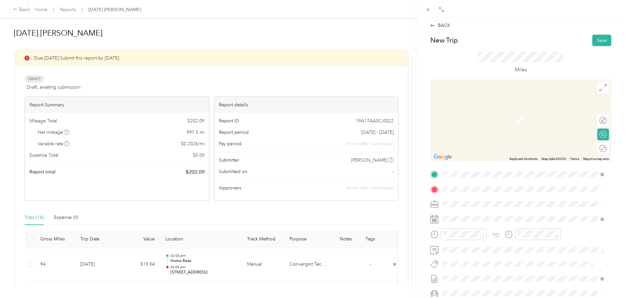
click at [467, 223] on span "[STREET_ADDRESS][PERSON_NAME][US_STATE]" at bounding box center [506, 223] width 102 height 6
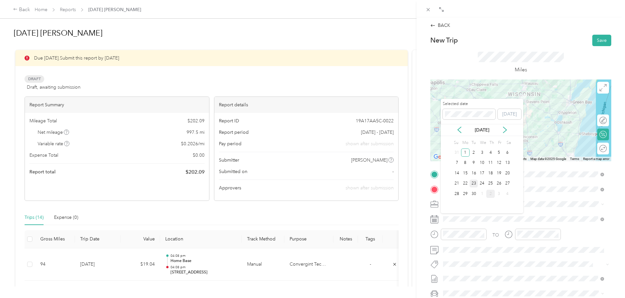
click at [474, 183] on div "23" at bounding box center [473, 184] width 9 height 8
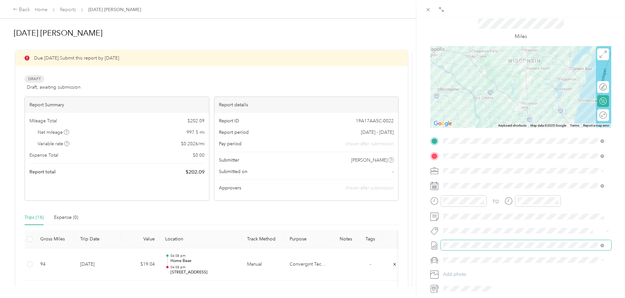
scroll to position [65, 0]
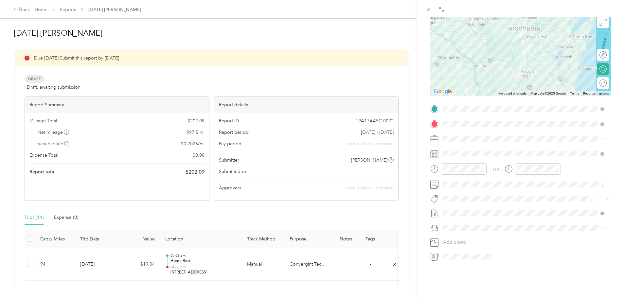
click at [461, 240] on div "Chevrolet Silverado 1500" at bounding box center [523, 239] width 156 height 7
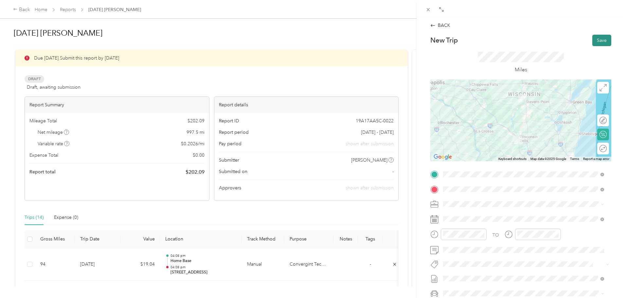
click at [595, 42] on button "Save" at bounding box center [601, 40] width 19 height 11
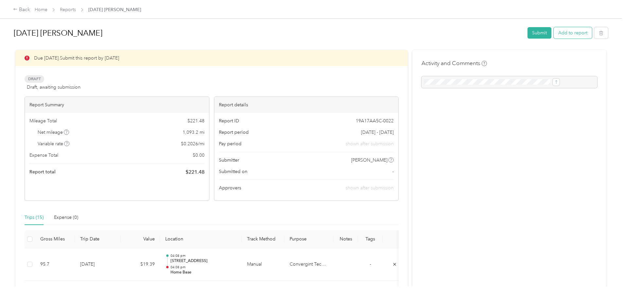
click at [553, 33] on button "Add to report" at bounding box center [572, 32] width 38 height 11
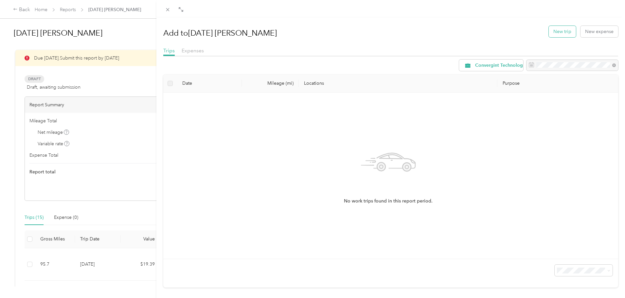
click at [555, 30] on button "New trip" at bounding box center [561, 31] width 27 height 11
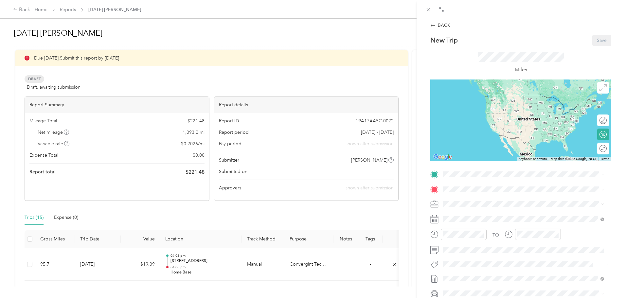
click at [468, 208] on span "[STREET_ADDRESS][PERSON_NAME][US_STATE]" at bounding box center [506, 208] width 102 height 6
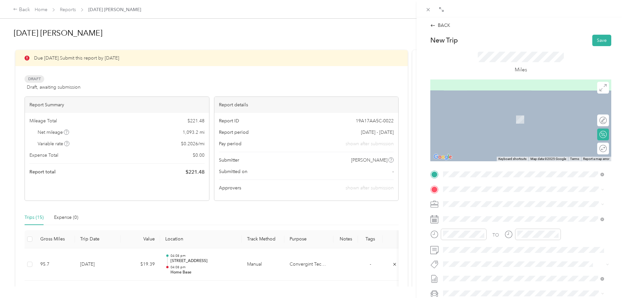
click at [475, 214] on span "[STREET_ADDRESS][US_STATE]" at bounding box center [487, 211] width 65 height 6
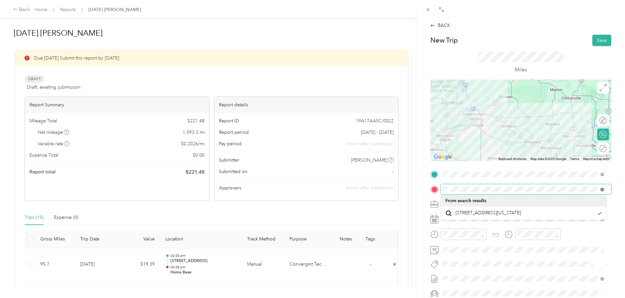
click at [600, 190] on span at bounding box center [525, 189] width 170 height 10
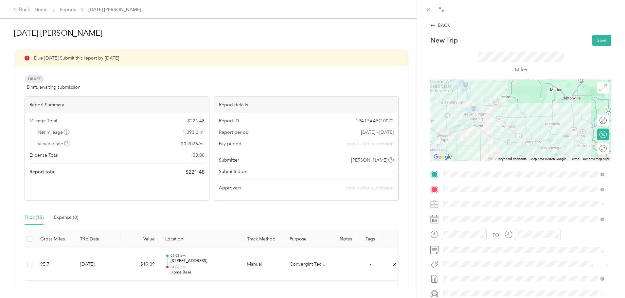
click at [467, 213] on span "[STREET_ADDRESS][US_STATE]" at bounding box center [487, 213] width 65 height 6
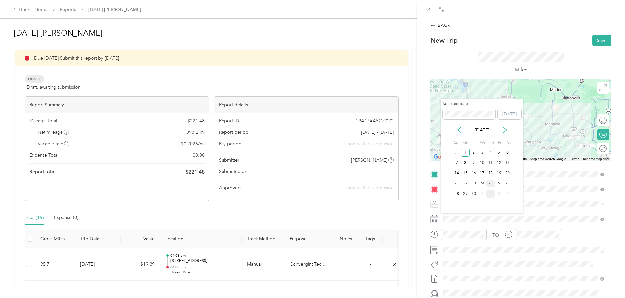
click at [490, 181] on div "25" at bounding box center [490, 184] width 9 height 8
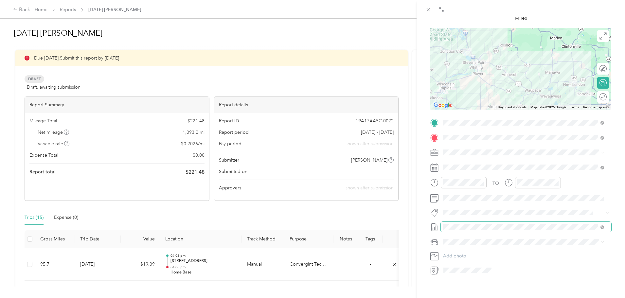
scroll to position [65, 0]
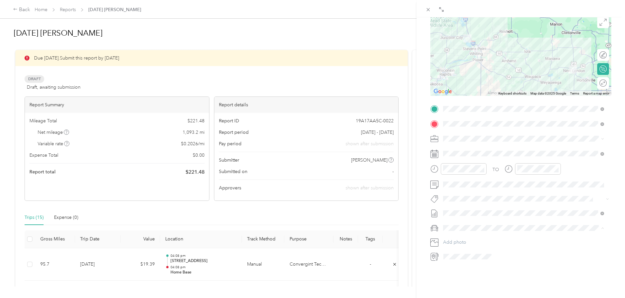
click at [463, 238] on span "Chevrolet Silverado 1500" at bounding box center [471, 240] width 53 height 6
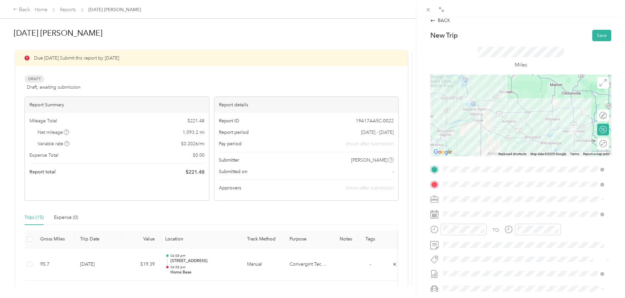
scroll to position [0, 0]
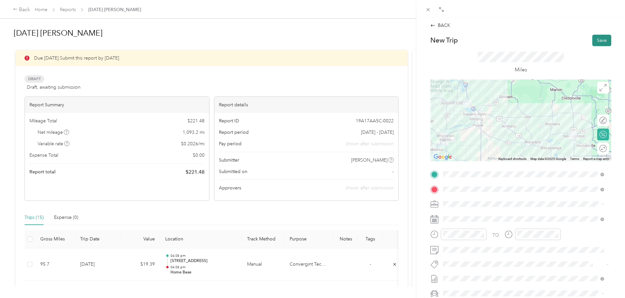
click at [597, 40] on button "Save" at bounding box center [601, 40] width 19 height 11
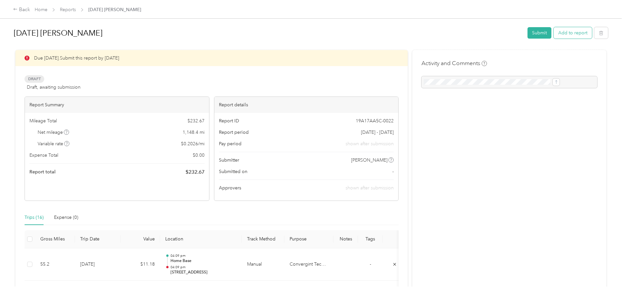
click at [553, 32] on button "Add to report" at bounding box center [572, 32] width 38 height 11
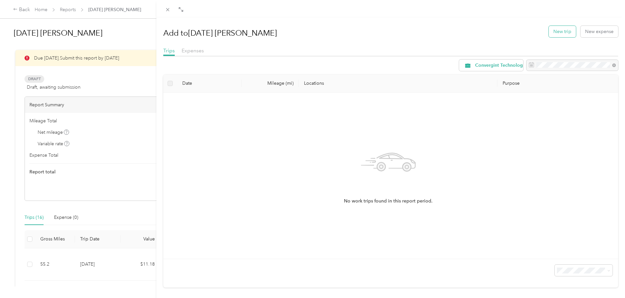
click at [561, 30] on button "New trip" at bounding box center [561, 31] width 27 height 11
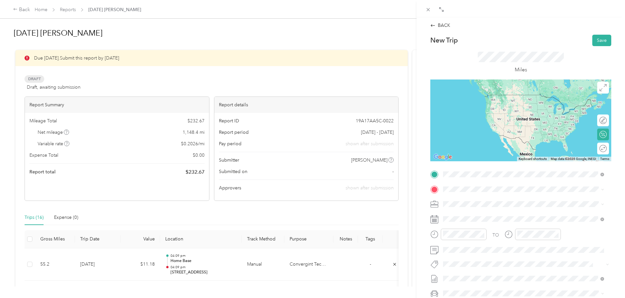
click at [467, 201] on span "[STREET_ADDRESS][US_STATE]" at bounding box center [487, 198] width 65 height 6
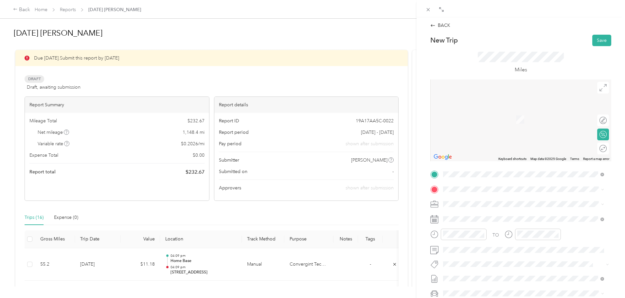
click at [474, 214] on span "[STREET_ADDRESS][US_STATE]" at bounding box center [487, 212] width 65 height 6
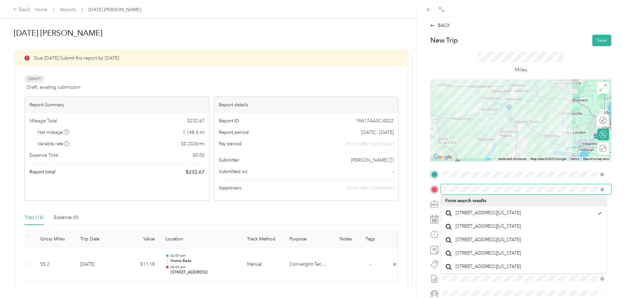
click at [599, 189] on span at bounding box center [525, 189] width 170 height 10
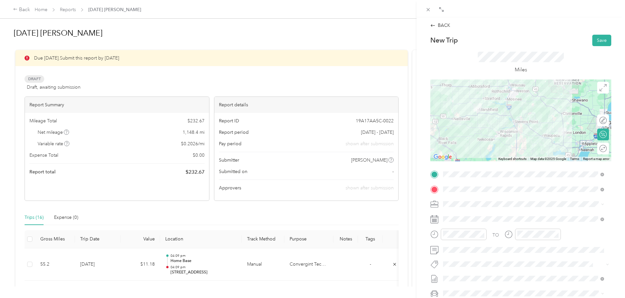
click at [483, 216] on span "[STREET_ADDRESS][US_STATE]" at bounding box center [487, 213] width 65 height 6
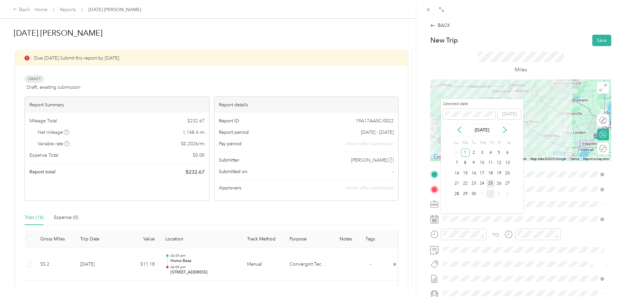
click at [489, 182] on div "25" at bounding box center [490, 184] width 9 height 8
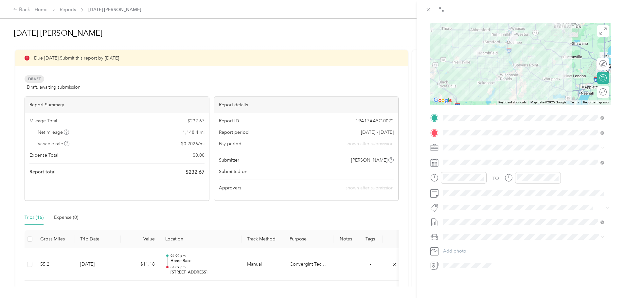
scroll to position [65, 0]
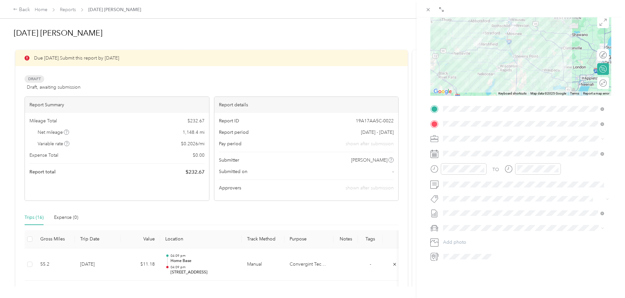
click at [464, 240] on div "Chevrolet Silverado 1500" at bounding box center [523, 237] width 156 height 7
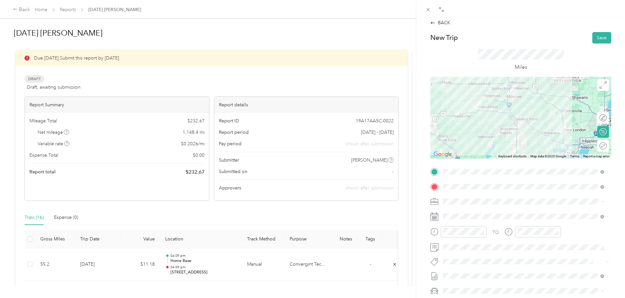
scroll to position [0, 0]
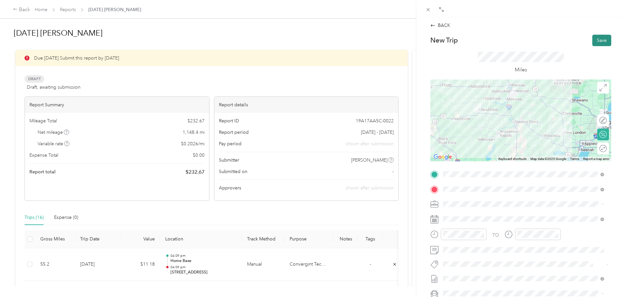
click at [596, 40] on button "Save" at bounding box center [601, 40] width 19 height 11
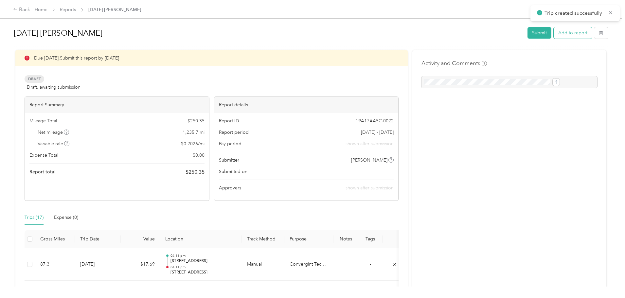
click at [553, 33] on button "Add to report" at bounding box center [572, 32] width 38 height 11
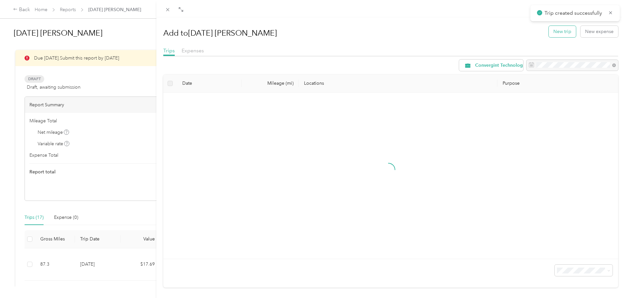
click at [554, 32] on button "New trip" at bounding box center [561, 31] width 27 height 11
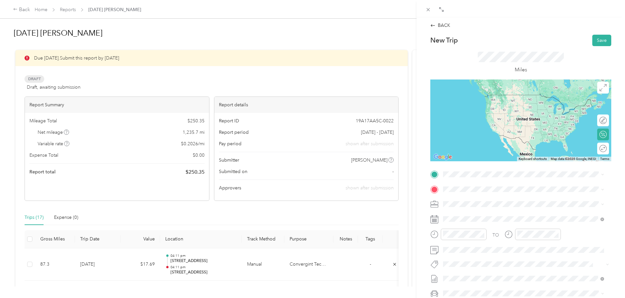
click at [467, 198] on span "[STREET_ADDRESS][US_STATE]" at bounding box center [487, 196] width 65 height 6
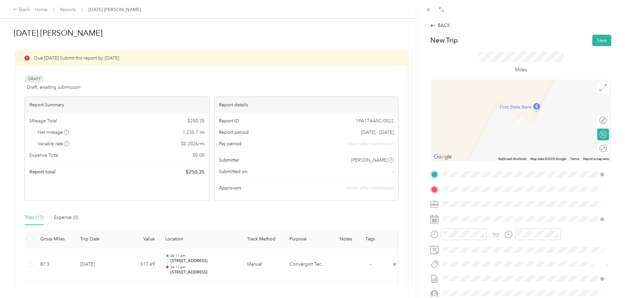
click at [464, 220] on span "[STREET_ADDRESS][PERSON_NAME][US_STATE]" at bounding box center [506, 223] width 102 height 6
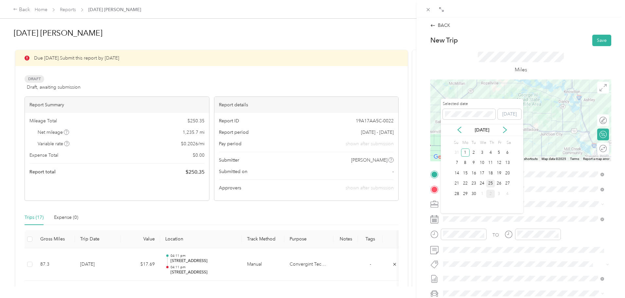
click at [490, 184] on div "25" at bounding box center [490, 184] width 9 height 8
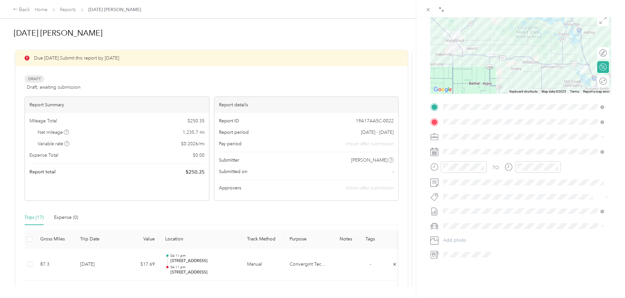
scroll to position [81, 0]
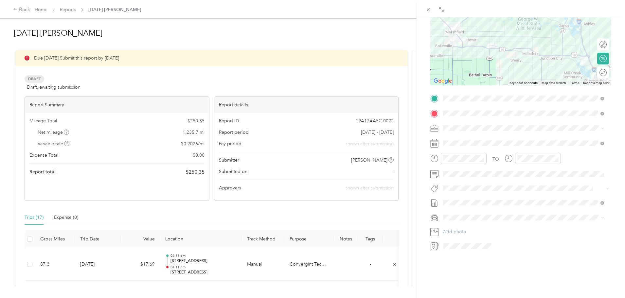
click at [464, 225] on li "Chevrolet Silverado 1500" at bounding box center [522, 222] width 165 height 11
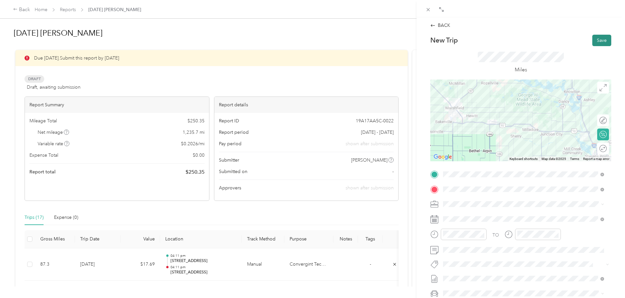
click at [596, 39] on button "Save" at bounding box center [601, 40] width 19 height 11
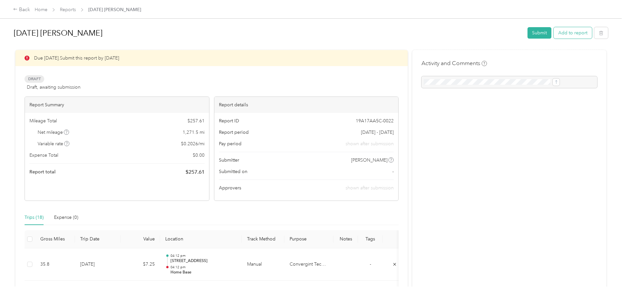
click at [553, 33] on button "Add to report" at bounding box center [572, 32] width 38 height 11
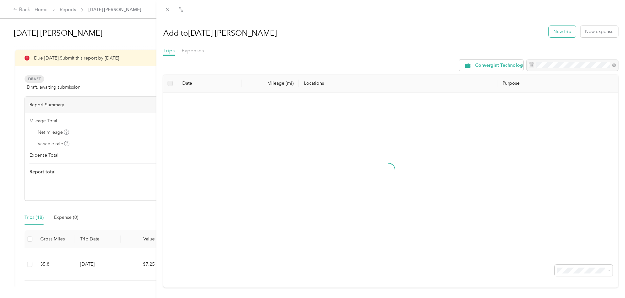
click at [558, 33] on button "New trip" at bounding box center [561, 31] width 27 height 11
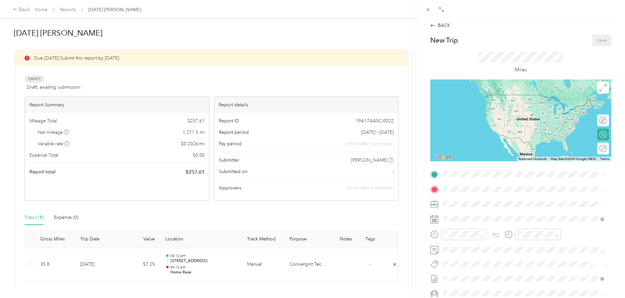
click at [464, 204] on div "Home Base [STREET_ADDRESS][PERSON_NAME][US_STATE]" at bounding box center [506, 204] width 102 height 14
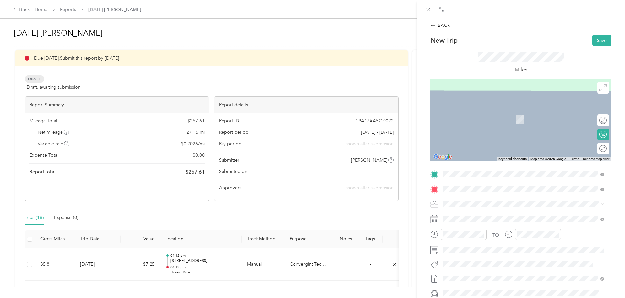
click at [468, 214] on span "[STREET_ADDRESS][US_STATE][US_STATE]" at bounding box center [499, 213] width 89 height 6
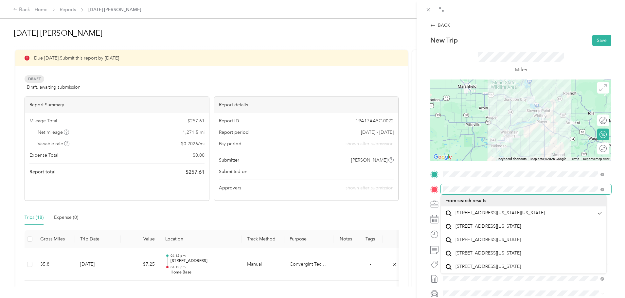
click at [604, 186] on span at bounding box center [525, 189] width 170 height 10
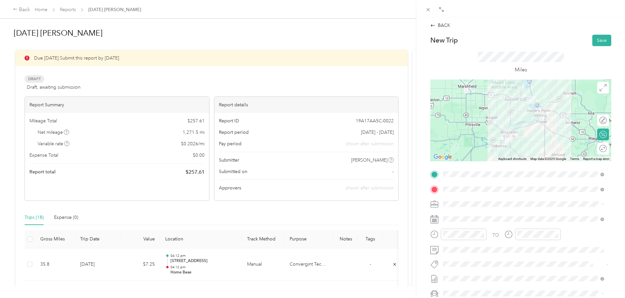
click at [463, 215] on span "[STREET_ADDRESS][US_STATE][US_STATE]" at bounding box center [499, 213] width 89 height 6
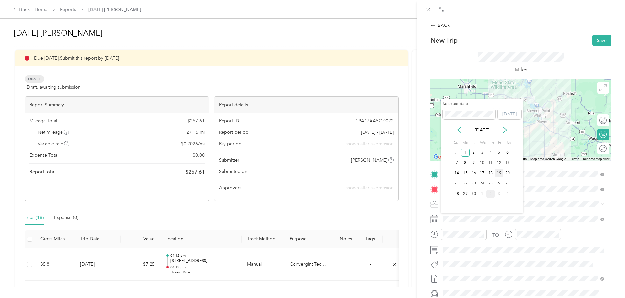
click at [499, 173] on div "19" at bounding box center [498, 173] width 9 height 8
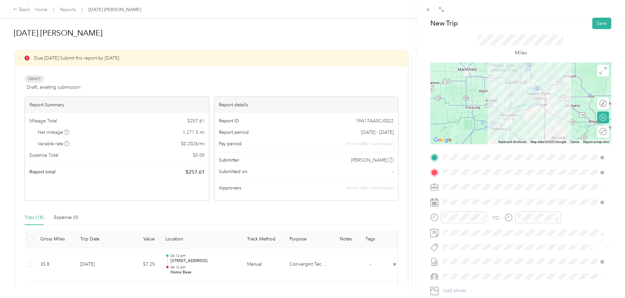
scroll to position [65, 0]
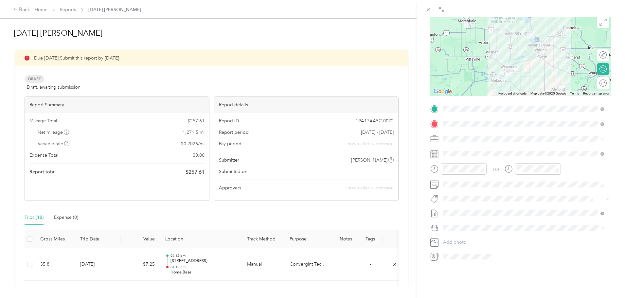
click at [470, 237] on span "Chevrolet Silverado 1500" at bounding box center [471, 240] width 53 height 6
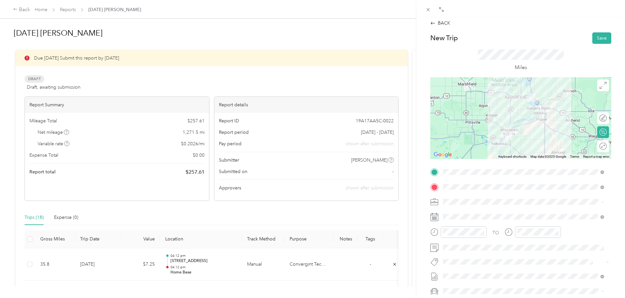
scroll to position [0, 0]
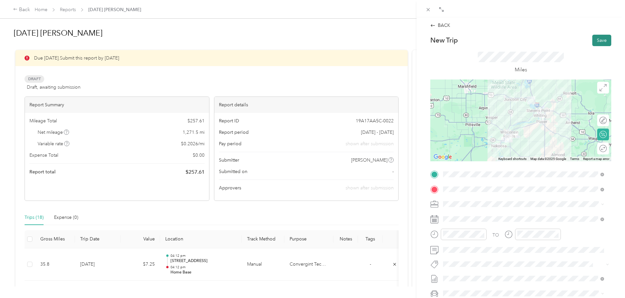
click at [596, 40] on button "Save" at bounding box center [601, 40] width 19 height 11
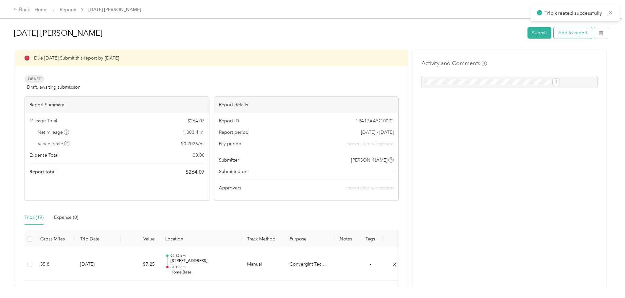
click at [553, 35] on button "Add to report" at bounding box center [572, 32] width 38 height 11
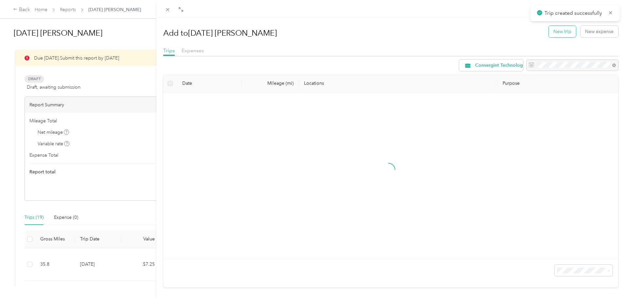
click at [553, 31] on button "New trip" at bounding box center [561, 31] width 27 height 11
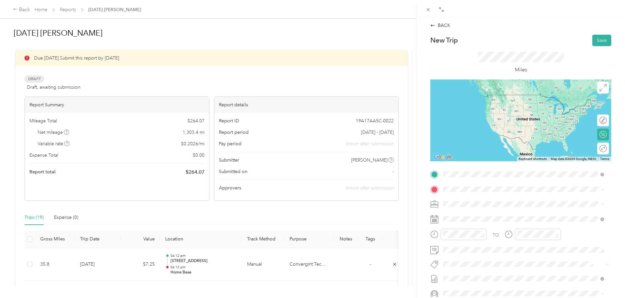
click at [464, 198] on span "[STREET_ADDRESS][US_STATE][US_STATE]" at bounding box center [499, 198] width 89 height 6
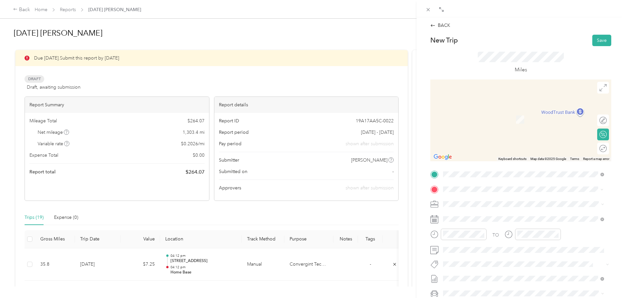
click at [467, 214] on span "[STREET_ADDRESS][US_STATE]" at bounding box center [487, 213] width 65 height 6
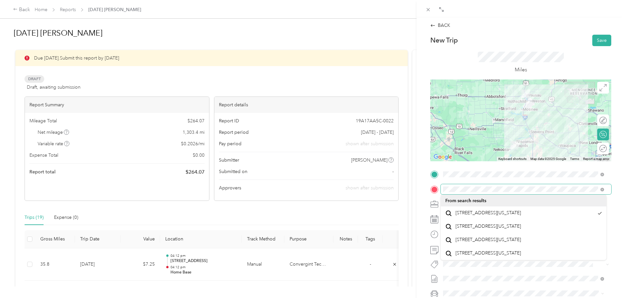
click at [586, 193] on span at bounding box center [525, 189] width 170 height 10
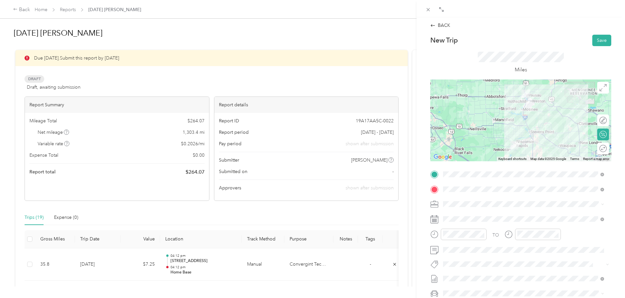
click at [473, 216] on span "[STREET_ADDRESS][US_STATE]" at bounding box center [487, 213] width 65 height 6
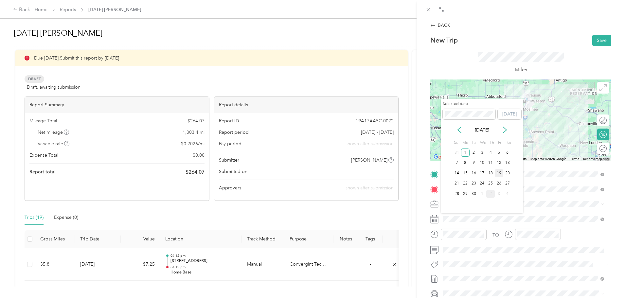
click at [499, 172] on div "19" at bounding box center [498, 173] width 9 height 8
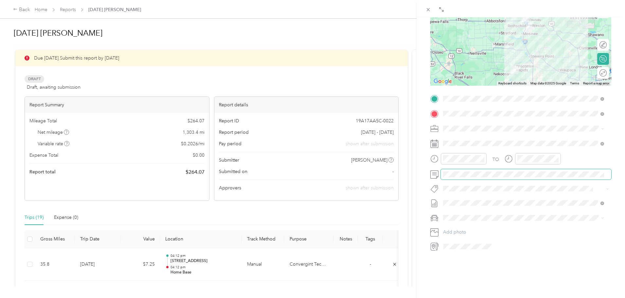
scroll to position [81, 0]
click at [466, 223] on span "Chevrolet Silverado 1500" at bounding box center [471, 224] width 53 height 6
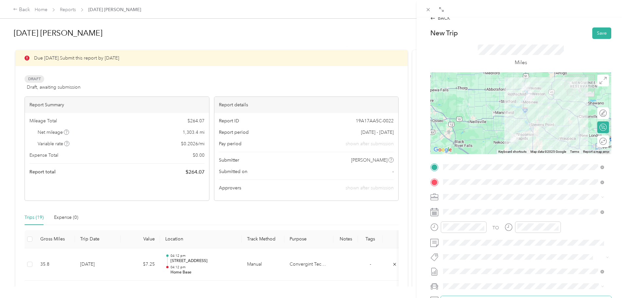
scroll to position [0, 0]
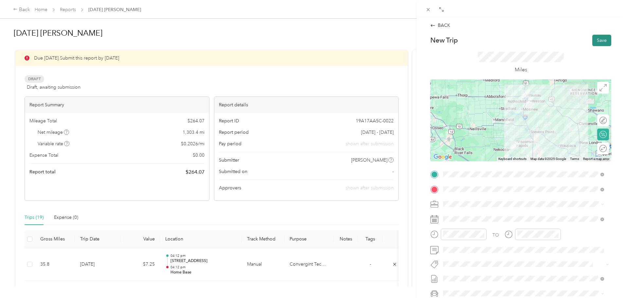
click at [597, 38] on button "Save" at bounding box center [601, 40] width 19 height 11
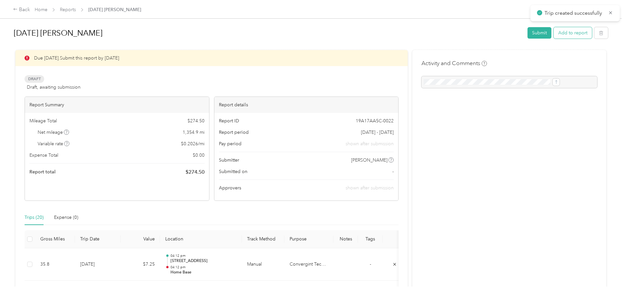
click at [553, 34] on button "Add to report" at bounding box center [572, 32] width 38 height 11
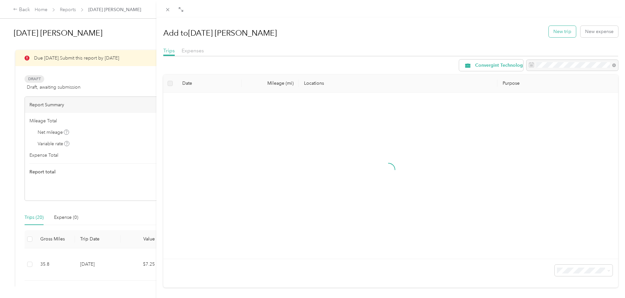
click at [556, 29] on button "New trip" at bounding box center [561, 31] width 27 height 11
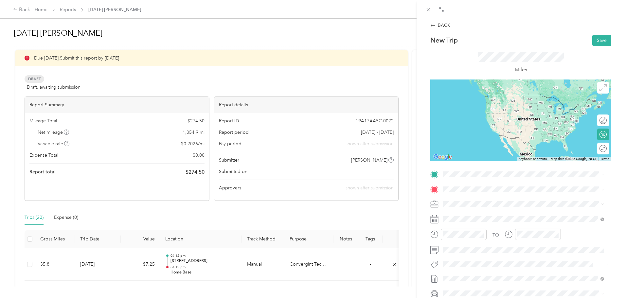
click at [463, 199] on span "[STREET_ADDRESS][US_STATE]" at bounding box center [487, 196] width 65 height 6
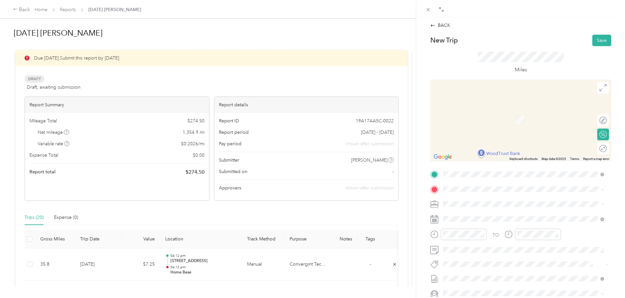
click at [467, 219] on div "Home Base [STREET_ADDRESS][PERSON_NAME][US_STATE]" at bounding box center [506, 219] width 102 height 14
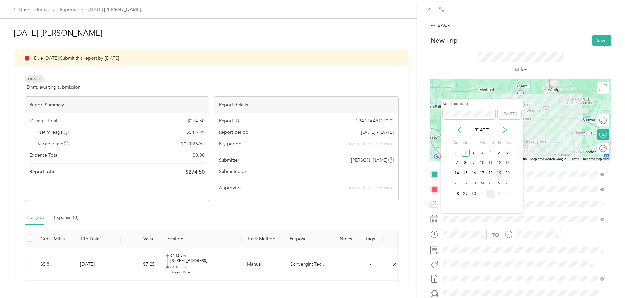
click at [499, 174] on div "19" at bounding box center [498, 173] width 9 height 8
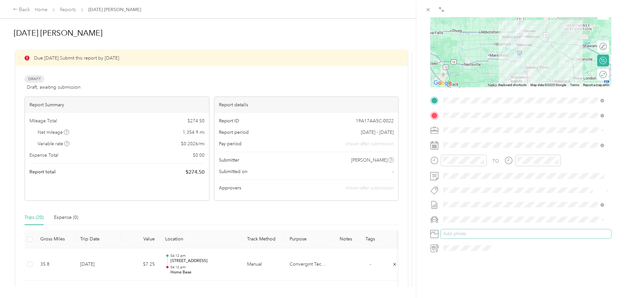
scroll to position [81, 0]
click at [468, 222] on span "Chevrolet Silverado 1500" at bounding box center [471, 224] width 53 height 6
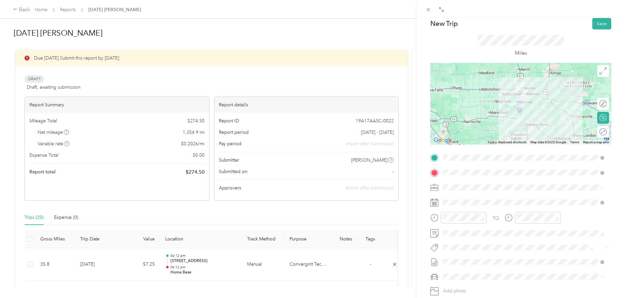
scroll to position [0, 0]
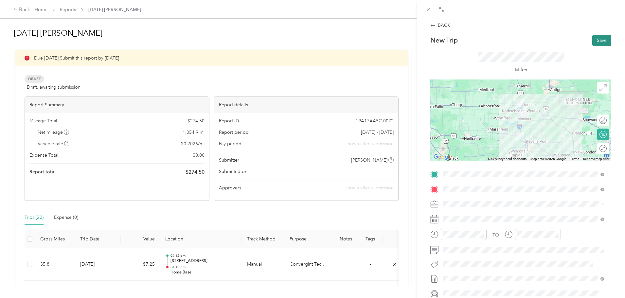
click at [595, 40] on button "Save" at bounding box center [601, 40] width 19 height 11
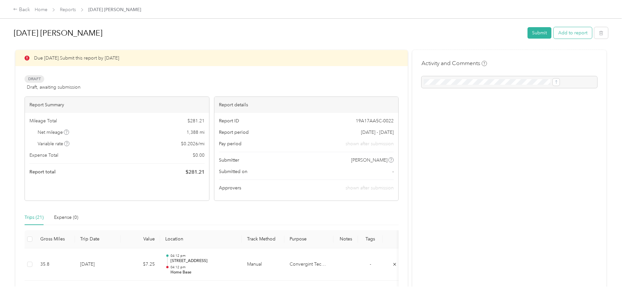
click at [553, 33] on button "Add to report" at bounding box center [572, 32] width 38 height 11
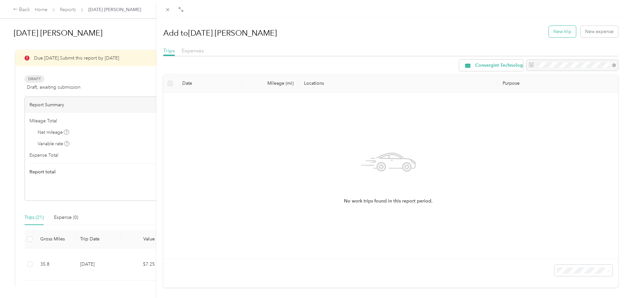
click at [556, 32] on button "New trip" at bounding box center [561, 31] width 27 height 11
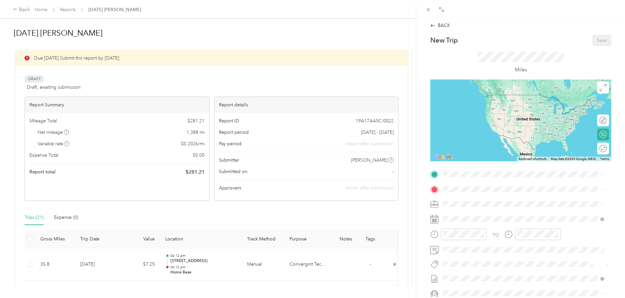
click at [470, 201] on div "Home Base [STREET_ADDRESS][PERSON_NAME][US_STATE]" at bounding box center [506, 204] width 102 height 14
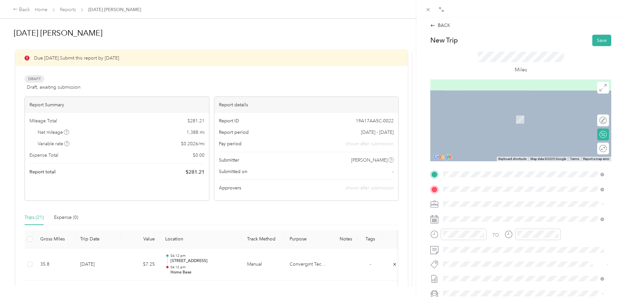
click at [482, 214] on span "[STREET_ADDRESS][US_STATE]" at bounding box center [487, 213] width 65 height 6
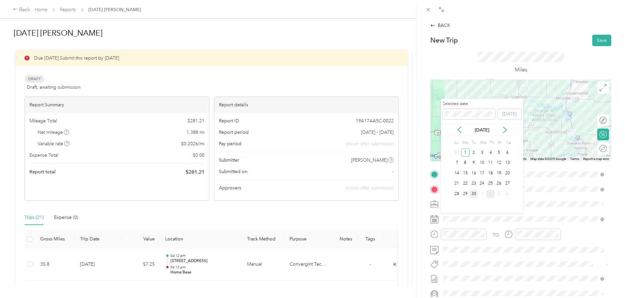
click at [472, 194] on div "30" at bounding box center [473, 194] width 9 height 8
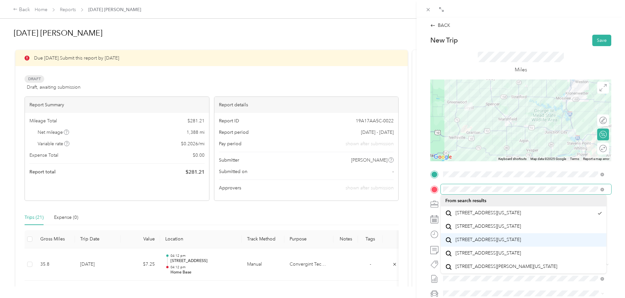
scroll to position [11, 0]
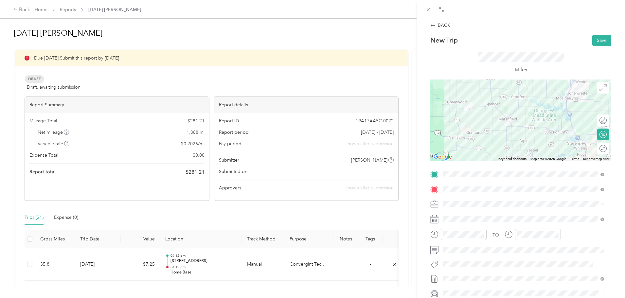
click at [470, 210] on span "[STREET_ADDRESS][US_STATE]" at bounding box center [487, 213] width 65 height 6
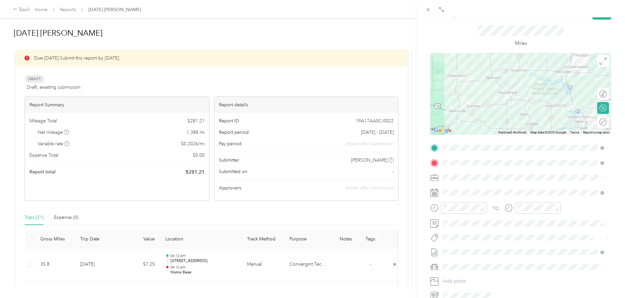
scroll to position [65, 0]
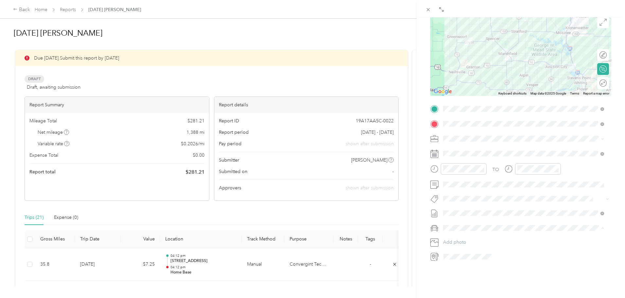
click at [463, 237] on span "Chevrolet Silverado 1500" at bounding box center [471, 240] width 53 height 6
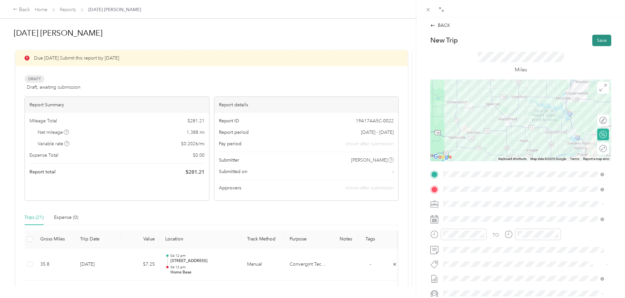
click at [596, 40] on button "Save" at bounding box center [601, 40] width 19 height 11
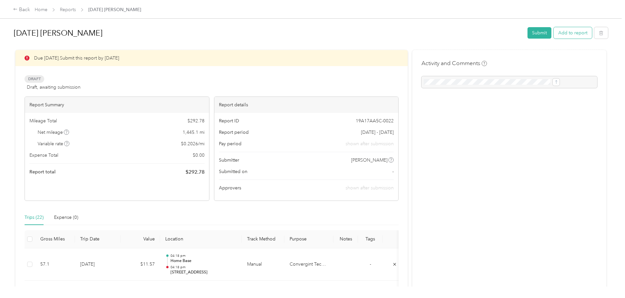
click at [553, 34] on button "Add to report" at bounding box center [572, 32] width 38 height 11
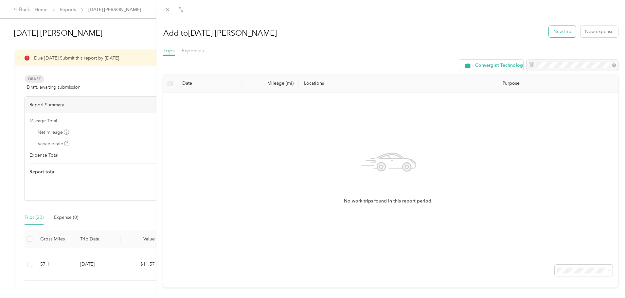
click at [553, 32] on button "New trip" at bounding box center [561, 31] width 27 height 11
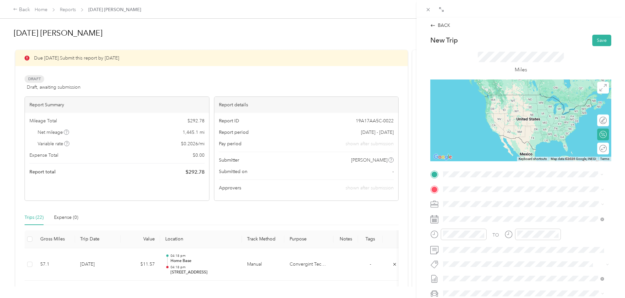
click at [487, 197] on span "[STREET_ADDRESS][US_STATE]" at bounding box center [487, 198] width 65 height 6
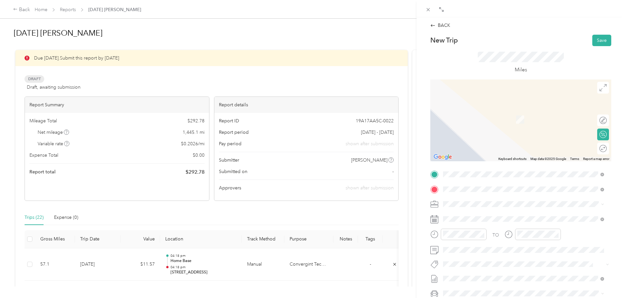
click at [474, 215] on span "[STREET_ADDRESS][PERSON_NAME][US_STATE]" at bounding box center [506, 213] width 102 height 6
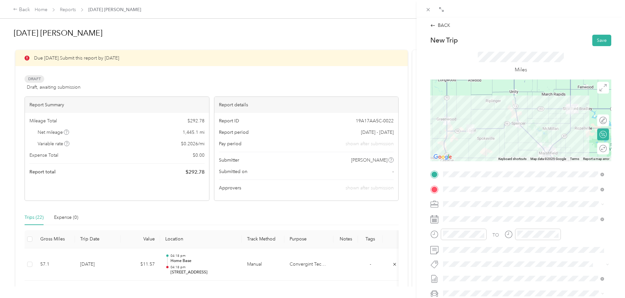
click at [467, 215] on span "[STREET_ADDRESS][PERSON_NAME][US_STATE]" at bounding box center [506, 213] width 102 height 6
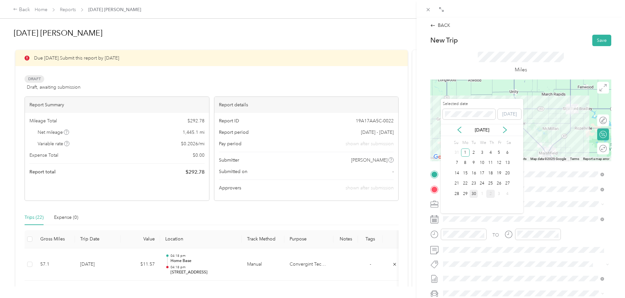
click at [474, 194] on div "30" at bounding box center [473, 194] width 9 height 8
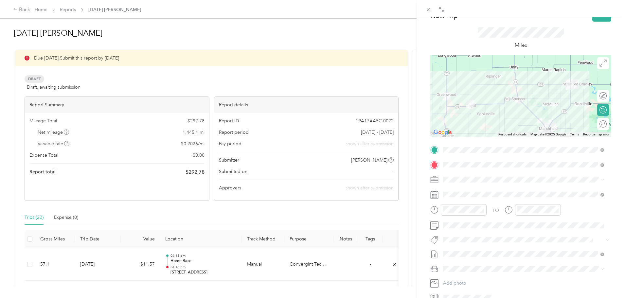
scroll to position [65, 0]
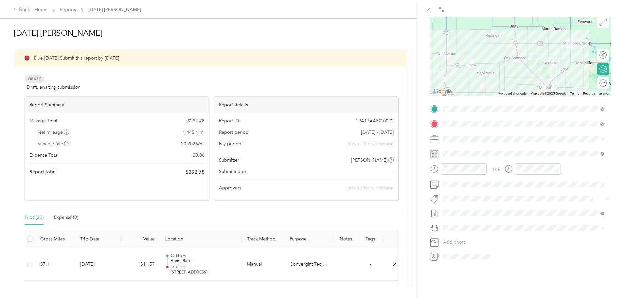
click at [462, 236] on div "Chevrolet Silverado 1500" at bounding box center [523, 239] width 156 height 7
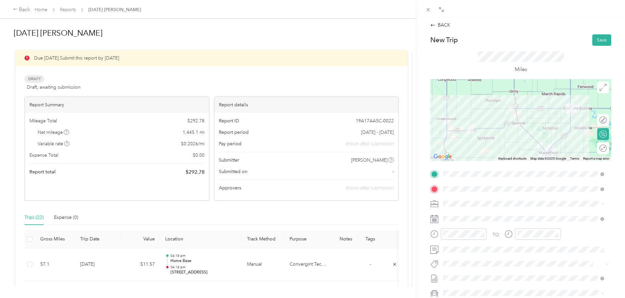
scroll to position [0, 0]
click at [597, 38] on button "Save" at bounding box center [601, 40] width 19 height 11
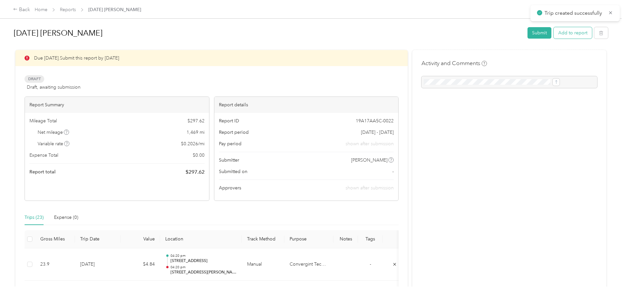
click at [553, 34] on button "Add to report" at bounding box center [572, 32] width 38 height 11
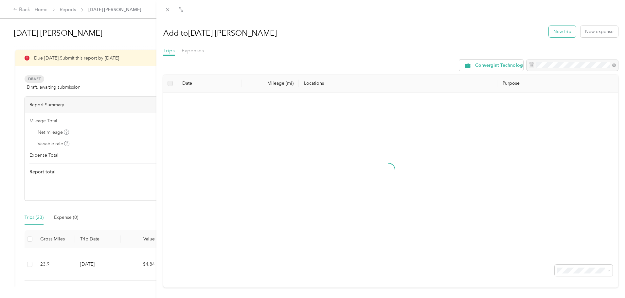
click at [557, 33] on button "New trip" at bounding box center [561, 31] width 27 height 11
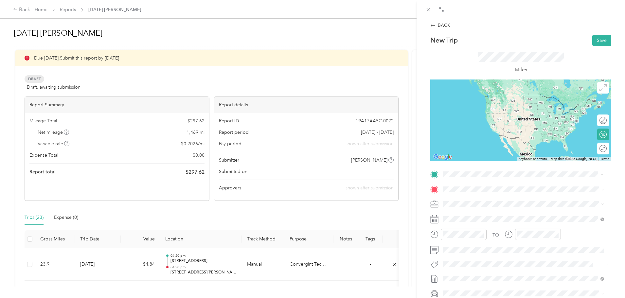
click at [474, 201] on span "[STREET_ADDRESS][PERSON_NAME][US_STATE]" at bounding box center [506, 198] width 102 height 6
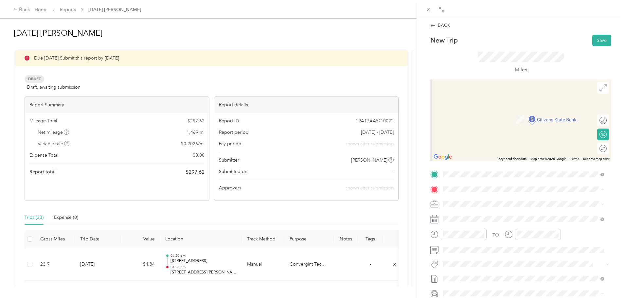
click at [468, 221] on span "[STREET_ADDRESS][PERSON_NAME][US_STATE]" at bounding box center [506, 221] width 102 height 6
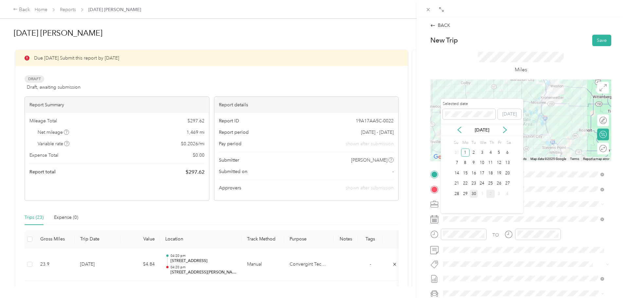
click at [473, 194] on div "30" at bounding box center [473, 194] width 9 height 8
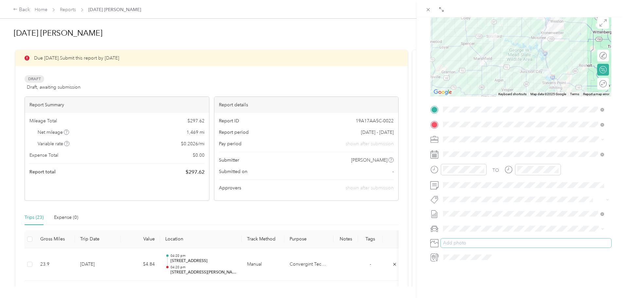
scroll to position [65, 0]
click at [469, 238] on span "Chevrolet Silverado 1500" at bounding box center [471, 238] width 53 height 6
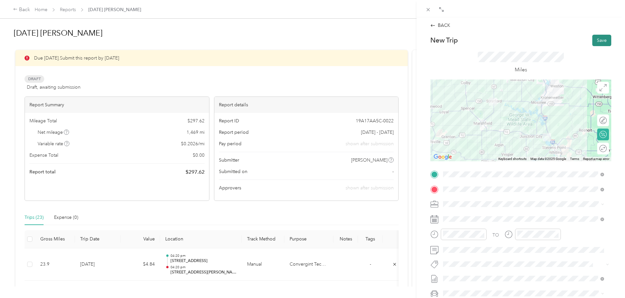
click at [595, 39] on button "Save" at bounding box center [601, 40] width 19 height 11
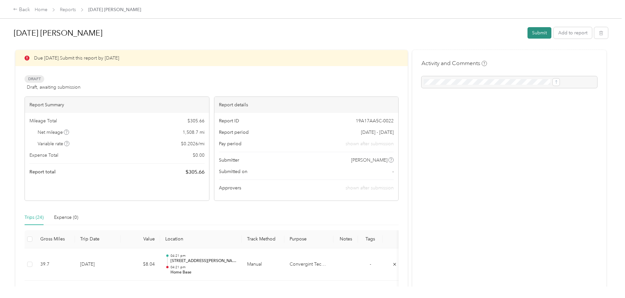
click at [527, 32] on button "Submit" at bounding box center [539, 32] width 24 height 11
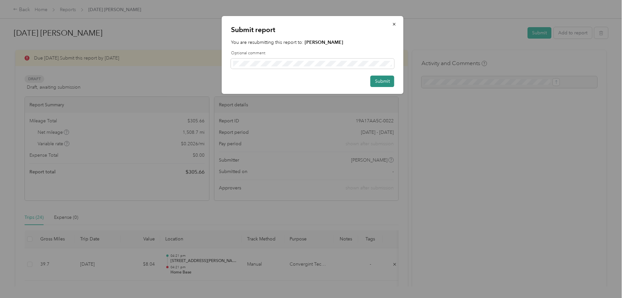
click at [379, 80] on button "Submit" at bounding box center [382, 81] width 24 height 11
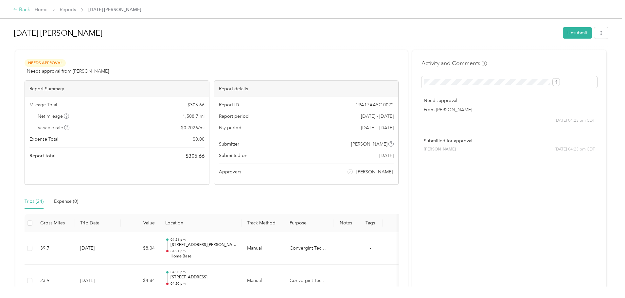
click at [30, 8] on div "Back" at bounding box center [21, 10] width 17 height 8
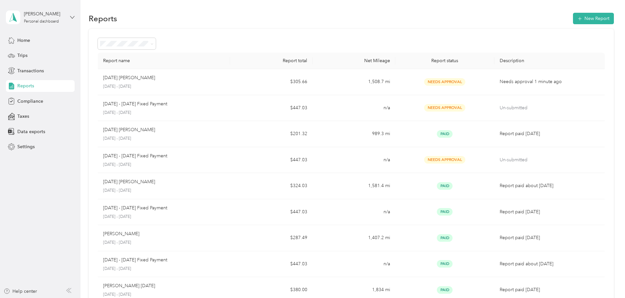
click at [71, 18] on icon at bounding box center [72, 17] width 5 height 5
click at [28, 54] on div "Log out" at bounding box center [111, 50] width 202 height 11
